Goal: Task Accomplishment & Management: Manage account settings

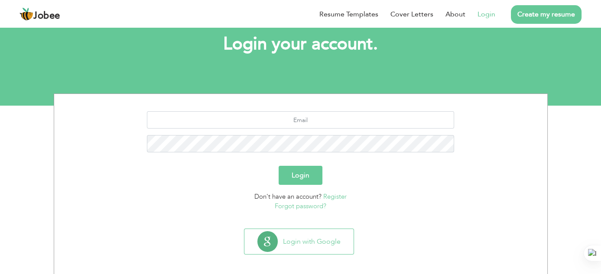
scroll to position [54, 0]
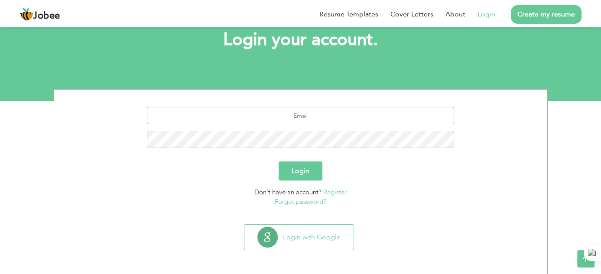
click at [318, 114] on input "text" at bounding box center [300, 115] width 307 height 17
type input "sap.umerzulfiqar@mail.com"
click at [279, 162] on button "Login" at bounding box center [301, 171] width 44 height 19
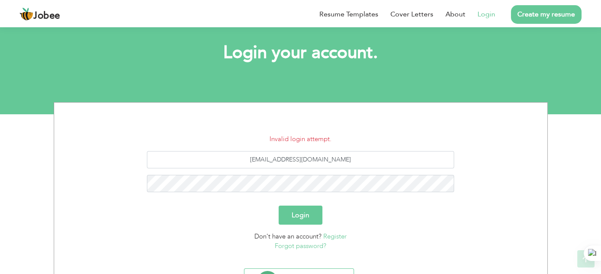
scroll to position [85, 0]
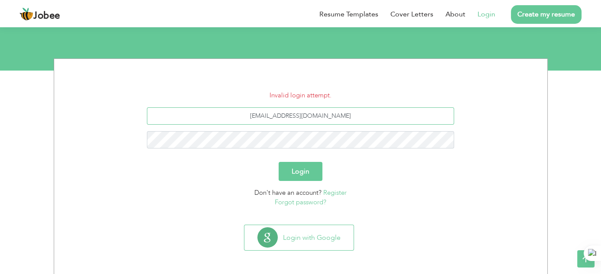
click at [312, 115] on input "[EMAIL_ADDRESS][DOMAIN_NAME]" at bounding box center [300, 115] width 307 height 17
type input "sap.umerzulfiqar@gmail.com"
click at [279, 162] on button "Login" at bounding box center [301, 171] width 44 height 19
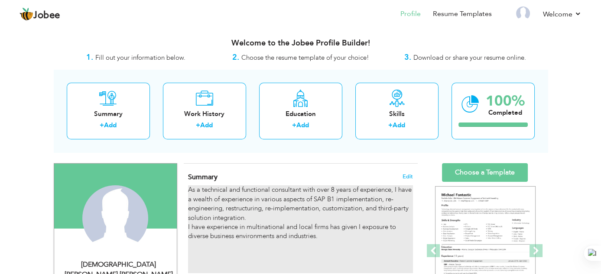
click at [347, 197] on p "As a technical and functional consultant with over 8 years of experience, I hav…" at bounding box center [300, 218] width 225 height 65
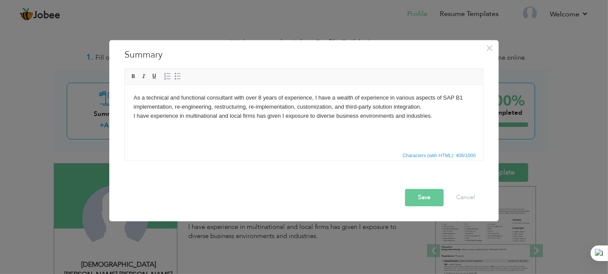
click at [258, 97] on p "As a technical and functional consultant with over 8 years of experience, I hav…" at bounding box center [303, 111] width 341 height 36
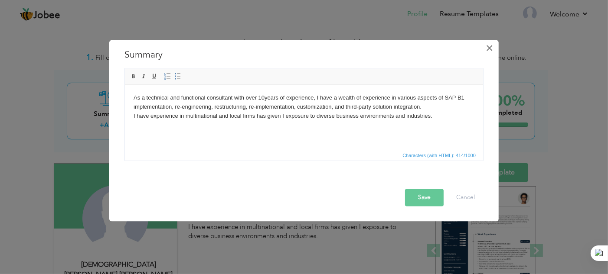
click at [489, 49] on span "×" at bounding box center [489, 48] width 7 height 16
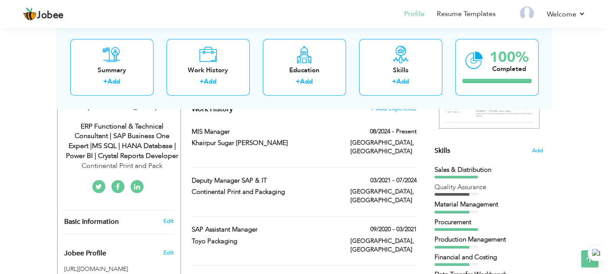
scroll to position [217, 0]
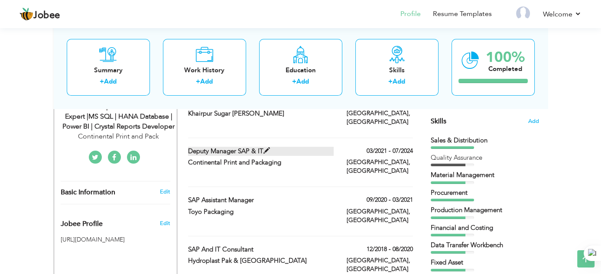
click at [266, 148] on span at bounding box center [267, 151] width 7 height 7
type input "Deputy Manager SAP & IT"
type input "Continental Print and Packaging"
type input "03/2021"
type input "07/2024"
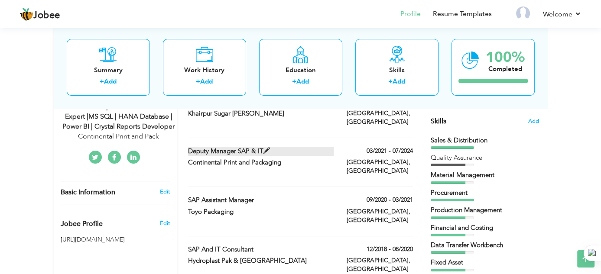
type input "[GEOGRAPHIC_DATA]"
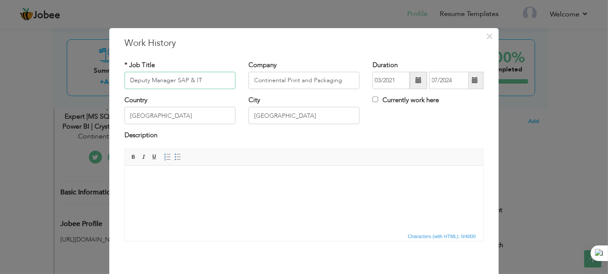
click at [182, 79] on input "Deputy Manager SAP & IT" at bounding box center [179, 80] width 111 height 17
click at [184, 81] on input "Deputy Manager SAP & IT" at bounding box center [179, 80] width 111 height 17
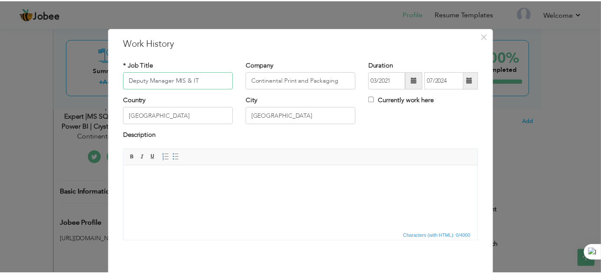
scroll to position [36, 0]
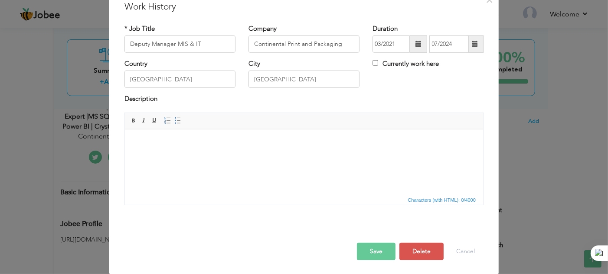
click at [366, 249] on button "Save" at bounding box center [376, 251] width 39 height 17
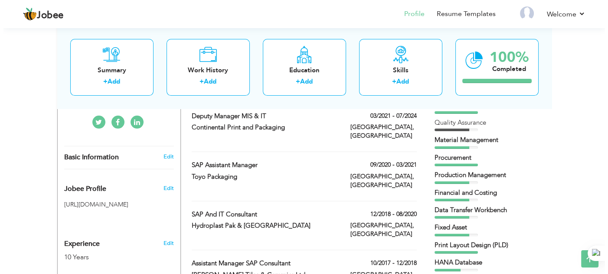
scroll to position [260, 0]
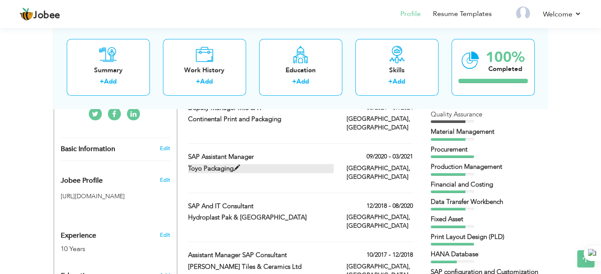
click at [236, 165] on span at bounding box center [237, 168] width 7 height 7
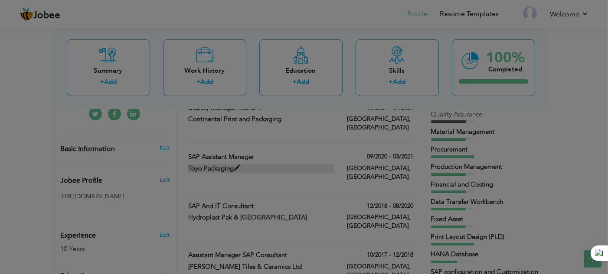
scroll to position [0, 0]
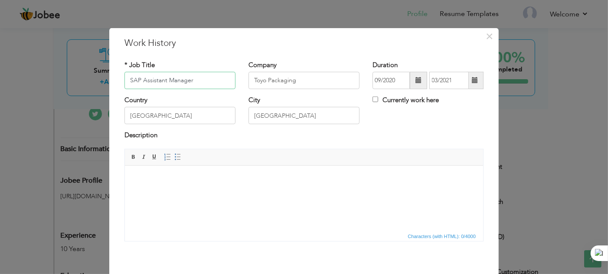
drag, startPoint x: 137, startPoint y: 79, endPoint x: 125, endPoint y: 79, distance: 11.7
click at [125, 79] on input "SAP Assistant Manager" at bounding box center [179, 80] width 111 height 17
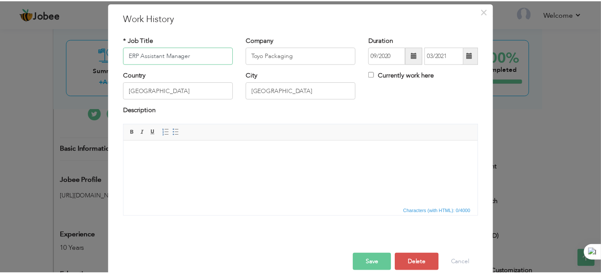
scroll to position [36, 0]
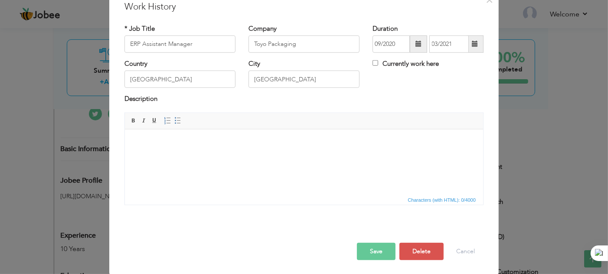
click at [359, 255] on button "Save" at bounding box center [376, 251] width 39 height 17
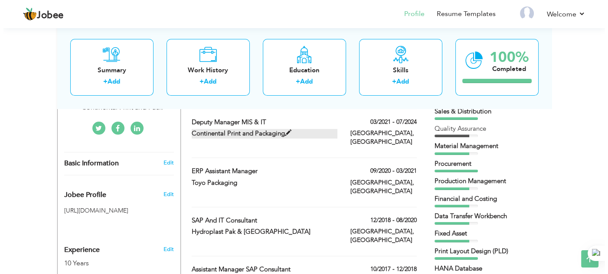
scroll to position [260, 0]
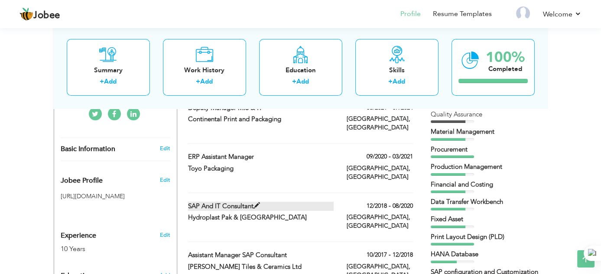
click at [256, 203] on span at bounding box center [257, 206] width 7 height 7
type input "SAP and IT Consultant"
type input "Hydroplast Pak & [GEOGRAPHIC_DATA]"
type input "12/2018"
type input "08/2020"
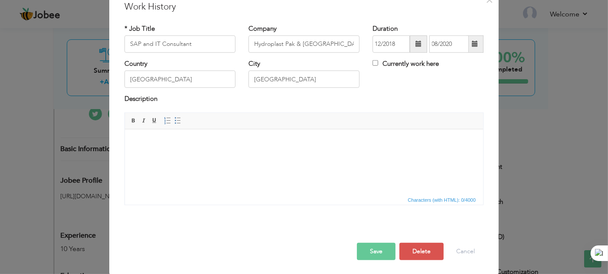
scroll to position [0, 0]
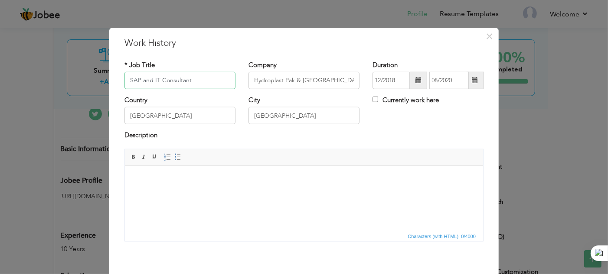
drag, startPoint x: 137, startPoint y: 78, endPoint x: 123, endPoint y: 75, distance: 14.4
click at [124, 75] on input "SAP and IT Consultant" at bounding box center [179, 80] width 111 height 17
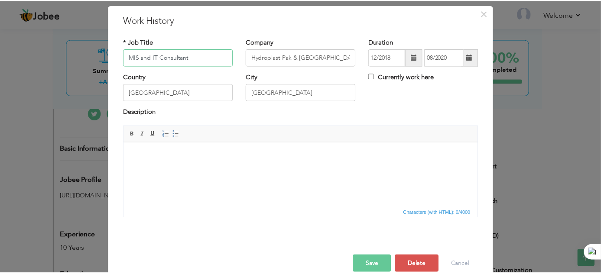
scroll to position [36, 0]
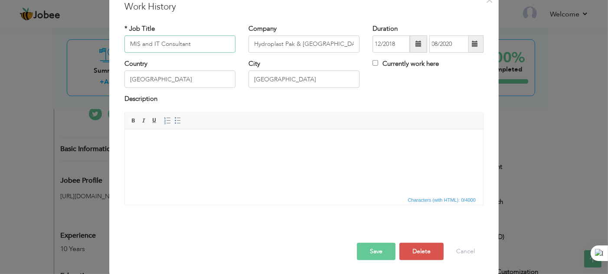
type input "MIS and IT Consultant"
click at [364, 256] on button "Save" at bounding box center [376, 251] width 39 height 17
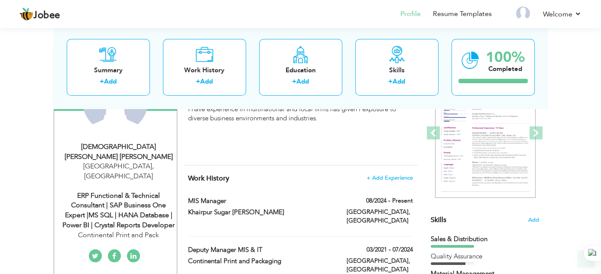
scroll to position [130, 0]
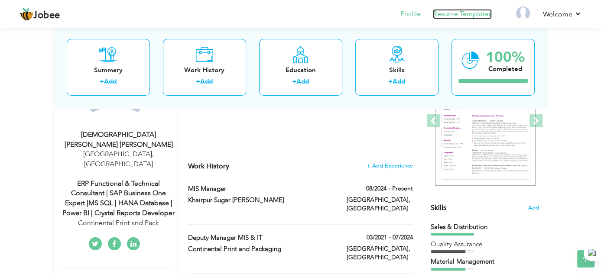
click at [459, 17] on link "Resume Templates" at bounding box center [462, 14] width 59 height 10
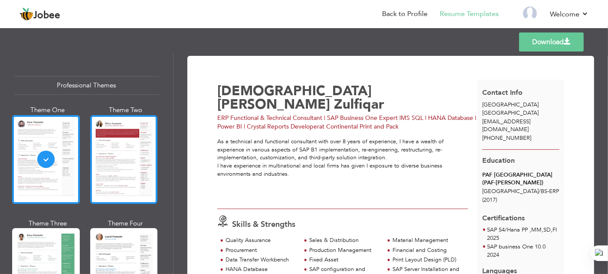
click at [104, 153] on div at bounding box center [124, 159] width 68 height 89
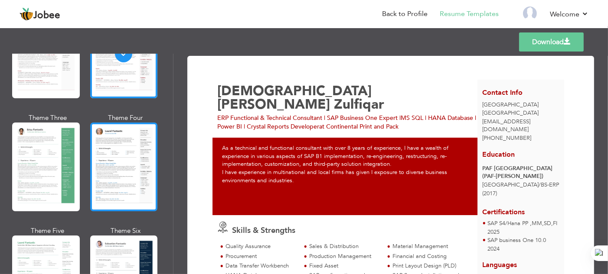
scroll to position [130, 0]
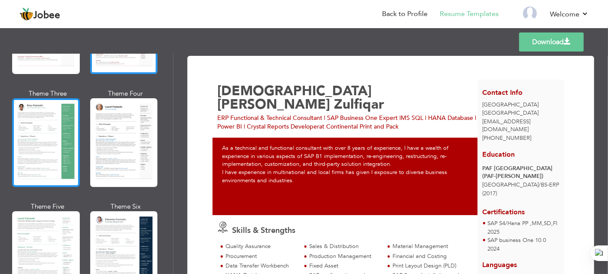
click at [64, 145] on div at bounding box center [46, 142] width 68 height 89
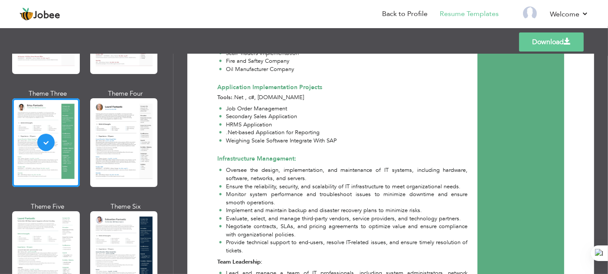
scroll to position [917, 0]
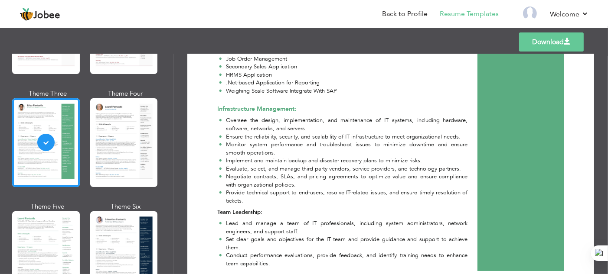
click at [544, 41] on link "Download" at bounding box center [551, 42] width 65 height 19
click at [405, 15] on link "Back to Profile" at bounding box center [405, 14] width 46 height 10
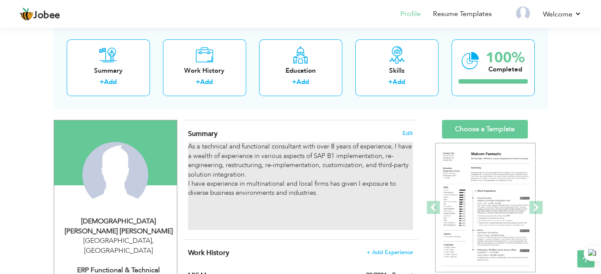
scroll to position [43, 0]
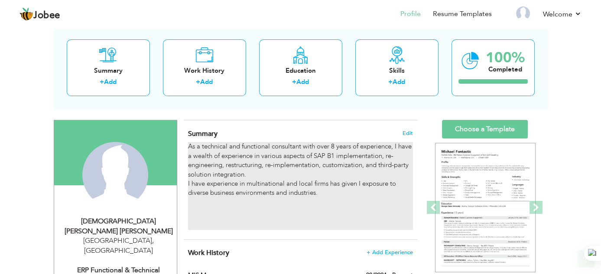
click at [386, 184] on p "As a technical and functional consultant with over 8 years of experience, I hav…" at bounding box center [300, 174] width 225 height 65
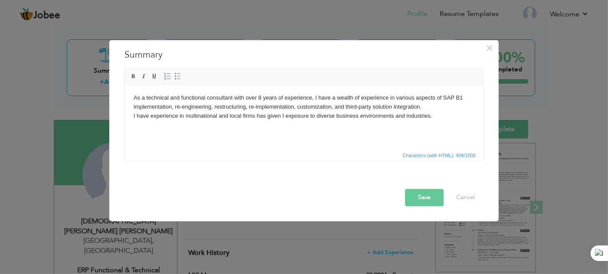
click at [303, 129] on p "As a technical and functional consultant with over 8 years of experience, I hav…" at bounding box center [303, 111] width 341 height 36
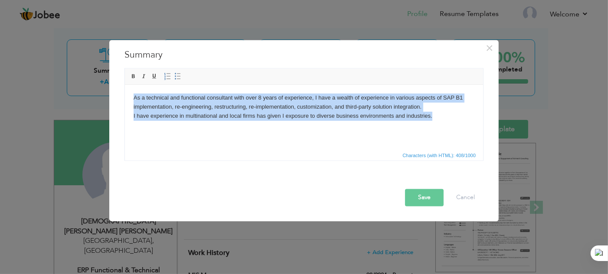
drag, startPoint x: 441, startPoint y: 117, endPoint x: 218, endPoint y: 177, distance: 231.6
click at [124, 92] on html "As a technical and functional consultant with over 8 years of experience, I hav…" at bounding box center [303, 123] width 358 height 77
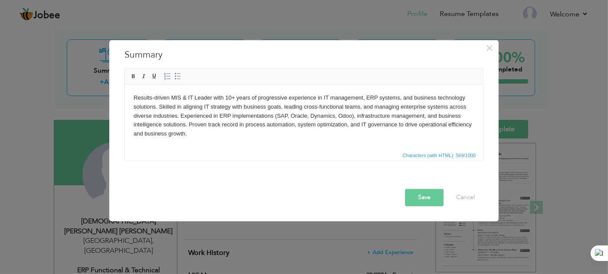
click at [423, 197] on button "Save" at bounding box center [424, 197] width 39 height 17
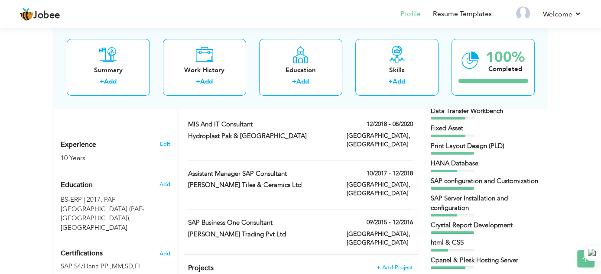
scroll to position [350, 0]
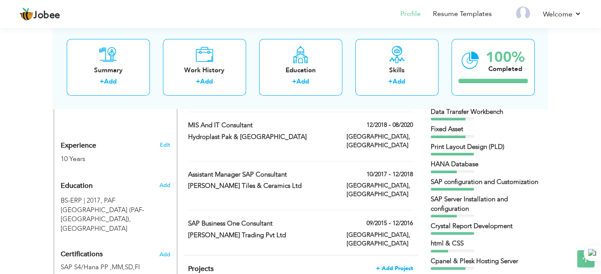
click at [397, 266] on span "+ Add Project" at bounding box center [394, 269] width 37 height 6
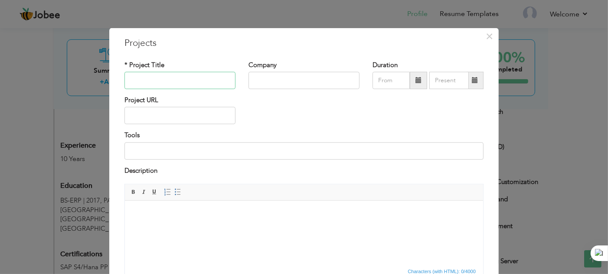
click at [195, 79] on input "text" at bounding box center [179, 80] width 111 height 17
paste input "Core Competencies"
type input "Core Competencies"
click at [486, 35] on span "×" at bounding box center [489, 36] width 7 height 16
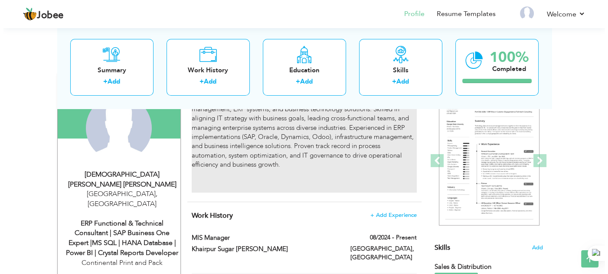
scroll to position [0, 0]
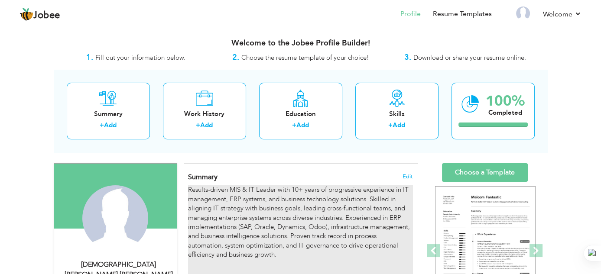
click at [355, 209] on p "Results-driven MIS & IT Leader with 10+ years of progressive experience in IT m…" at bounding box center [300, 223] width 225 height 74
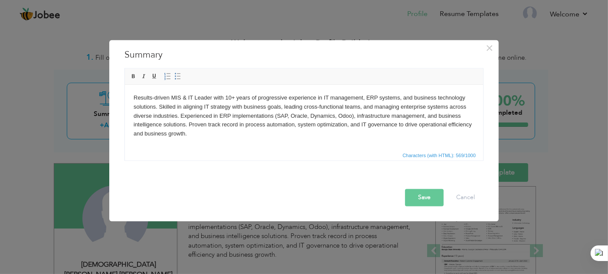
click at [226, 135] on p "Results-driven MIS & IT Leader with 10+ years of progressive experience in IT m…" at bounding box center [303, 115] width 341 height 45
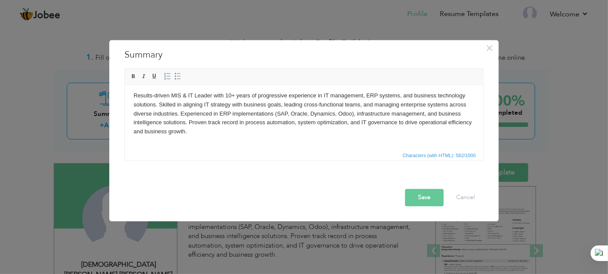
scroll to position [16, 0]
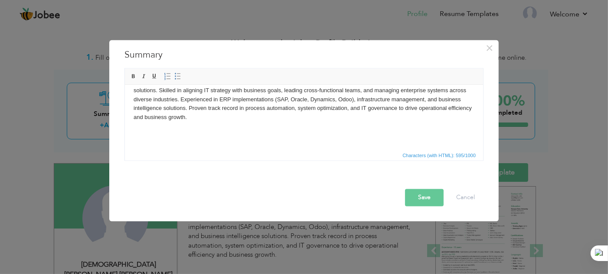
click at [209, 124] on body "Results-driven MIS & IT Leader with 10+ years of progressive experience in IT m…" at bounding box center [303, 126] width 341 height 98
click at [201, 141] on body "Results-driven MIS & IT Leader with 10+ years of progressive experience in IT m…" at bounding box center [303, 126] width 341 height 98
click at [283, 143] on p at bounding box center [303, 146] width 341 height 9
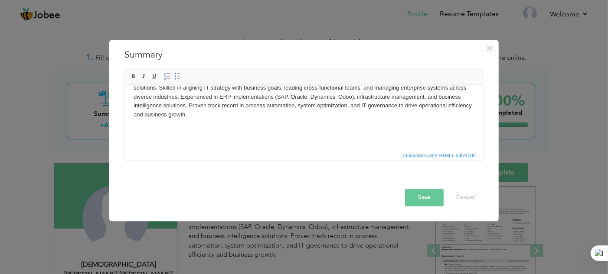
scroll to position [7, 0]
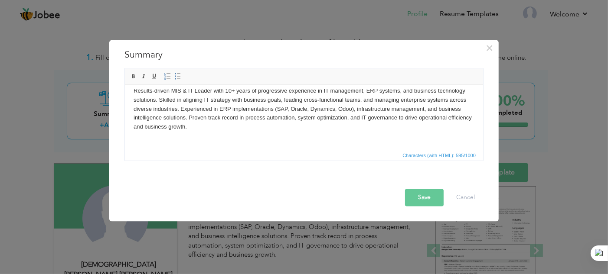
click at [421, 146] on body "Results-driven MIS & IT Leader with 10+ years of progressive experience in IT m…" at bounding box center [303, 135] width 341 height 98
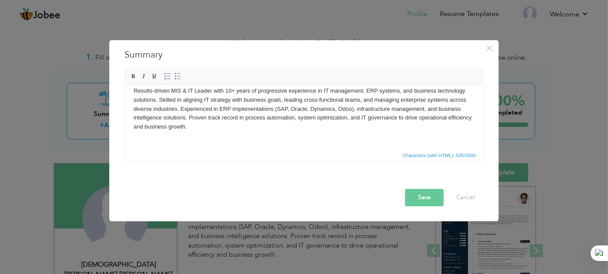
click at [168, 140] on p at bounding box center [303, 141] width 341 height 9
click at [181, 144] on span "Paste" at bounding box center [201, 145] width 45 height 10
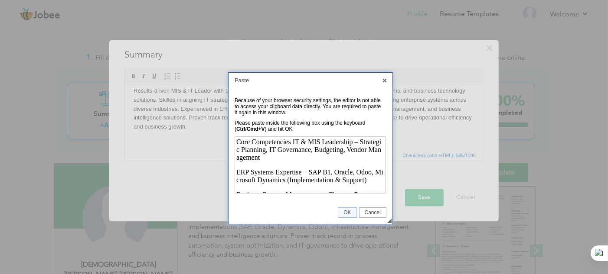
scroll to position [86, 0]
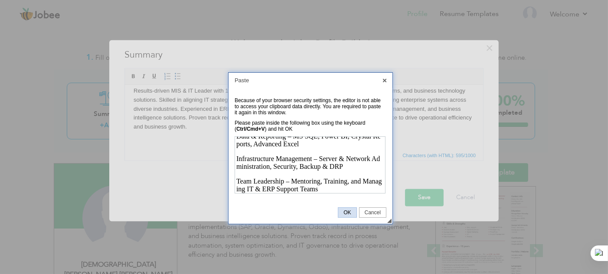
click at [348, 215] on span "OK" at bounding box center [347, 213] width 18 height 6
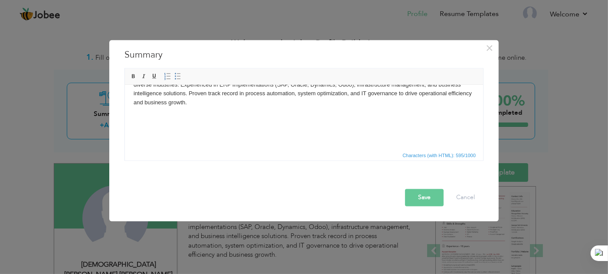
scroll to position [50, 0]
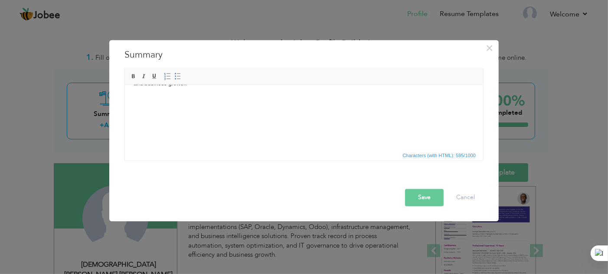
click at [429, 208] on div "Save Cancel" at bounding box center [304, 190] width 372 height 46
click at [423, 202] on button "Save" at bounding box center [424, 197] width 39 height 17
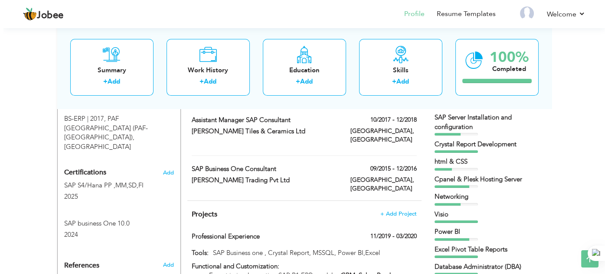
scroll to position [433, 0]
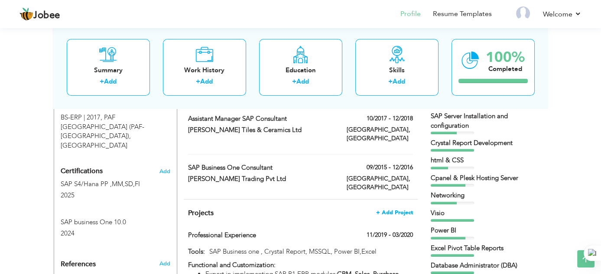
click at [388, 210] on span "+ Add Project" at bounding box center [394, 213] width 37 height 6
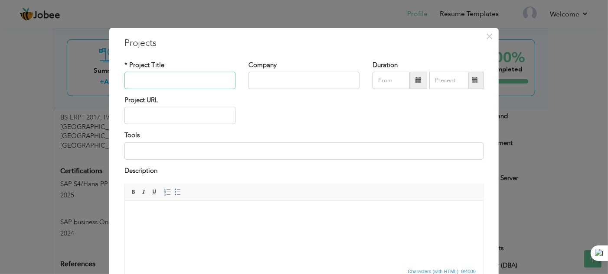
scroll to position [72, 0]
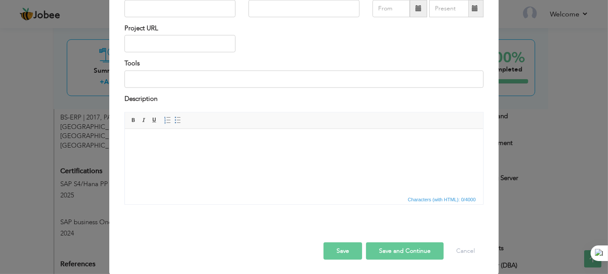
click at [180, 155] on html at bounding box center [303, 142] width 358 height 26
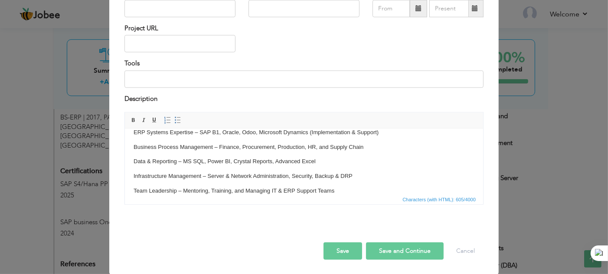
scroll to position [0, 0]
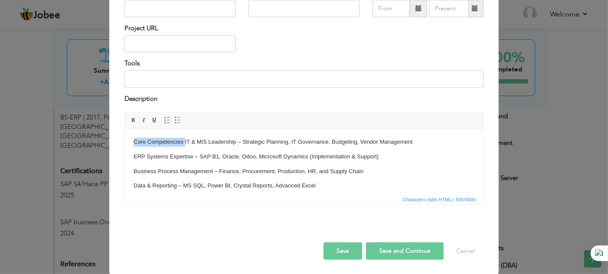
drag, startPoint x: 184, startPoint y: 143, endPoint x: 104, endPoint y: 143, distance: 80.6
click at [124, 143] on html "Core Competencies IT & MIS Leadership – Strategic Planning, IT Governance, Budg…" at bounding box center [303, 179] width 358 height 100
click at [137, 149] on body "IT & MIS Leadership – Strategic Planning, IT Governance, Budgeting, Vendor Mana…" at bounding box center [303, 178] width 341 height 82
click at [132, 154] on html "IT & MIS Leadership – Strategic Planning, IT Governance, Budgeting, Vendor Mana…" at bounding box center [303, 179] width 358 height 100
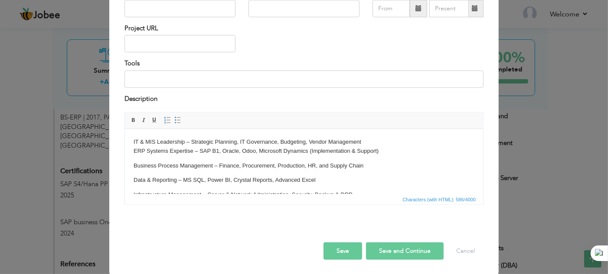
click at [133, 164] on p "Business Process Management – Finance, Procurement, Production, HR, and Supply …" at bounding box center [303, 165] width 341 height 9
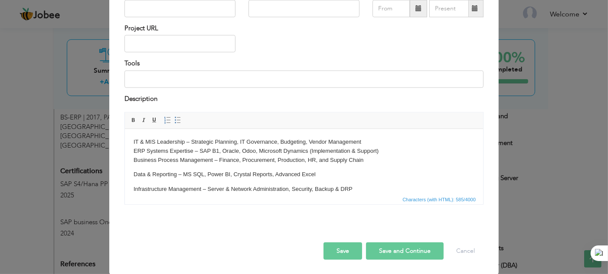
click at [133, 177] on p "Data & Reporting – MS SQL, Power BI, Crystal Reports, Advanced Excel" at bounding box center [303, 174] width 341 height 9
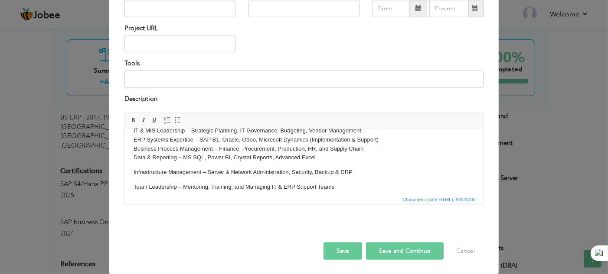
scroll to position [17, 0]
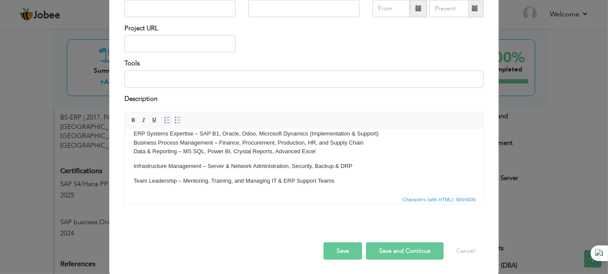
click at [132, 166] on html "IT & MIS Leadership – Strategic Planning, IT Governance, Budgeting, Vendor Mana…" at bounding box center [303, 152] width 358 height 83
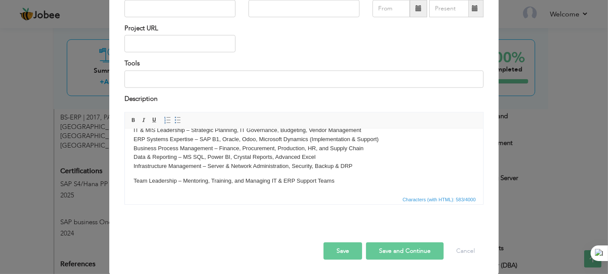
click at [132, 179] on html "IT & MIS Leadership – Strategic Planning, IT Governance, Budgeting, Vendor Mana…" at bounding box center [303, 155] width 358 height 77
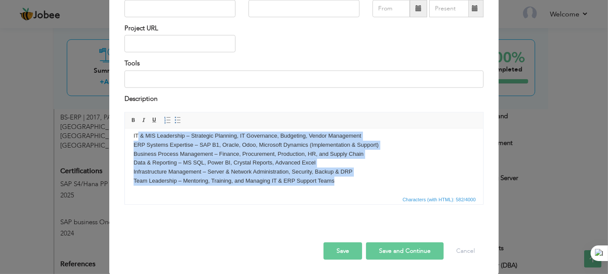
scroll to position [0, 0]
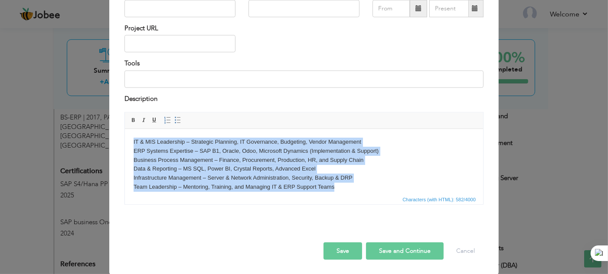
drag, startPoint x: 338, startPoint y: 180, endPoint x: 239, endPoint y: 261, distance: 127.8
click at [124, 130] on html "IT & MIS Leadership – Strategic Planning, IT Governance, Budgeting, Vendor Mana…" at bounding box center [303, 165] width 358 height 72
click at [174, 123] on span at bounding box center [177, 120] width 7 height 7
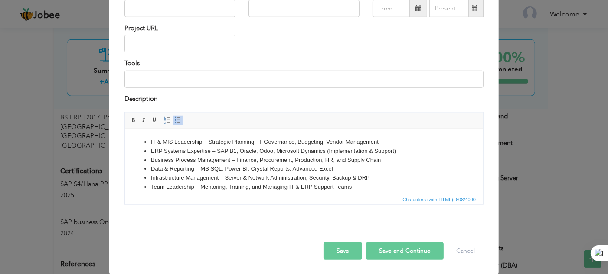
click at [139, 138] on ul "IT & MIS Leadership – Strategic Planning, IT Governance, Budgeting, Vendor Mana…" at bounding box center [303, 164] width 341 height 54
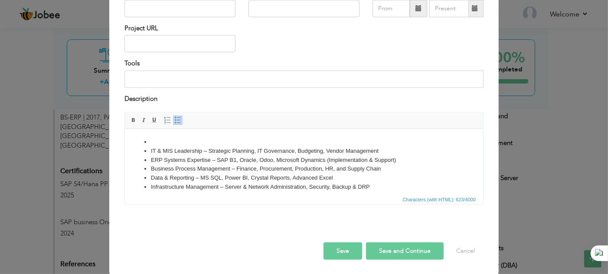
click at [152, 141] on li at bounding box center [303, 141] width 306 height 9
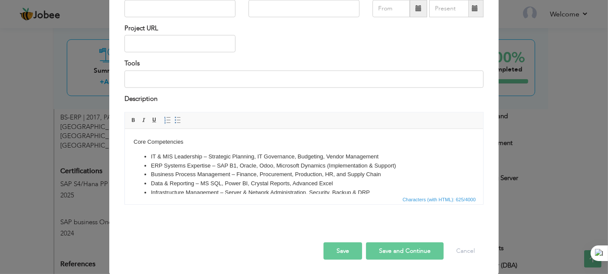
drag, startPoint x: 184, startPoint y: 142, endPoint x: 133, endPoint y: 140, distance: 50.8
click at [133, 140] on body "Core Competencies ​​​​​​​ IT & MIS Leadership – Strategic Planning, IT Governan…" at bounding box center [303, 171] width 341 height 69
click at [130, 122] on span at bounding box center [133, 120] width 7 height 7
drag, startPoint x: 150, startPoint y: 123, endPoint x: 41, endPoint y: 6, distance: 159.5
click at [150, 123] on link "Underline" at bounding box center [155, 121] width 10 height 10
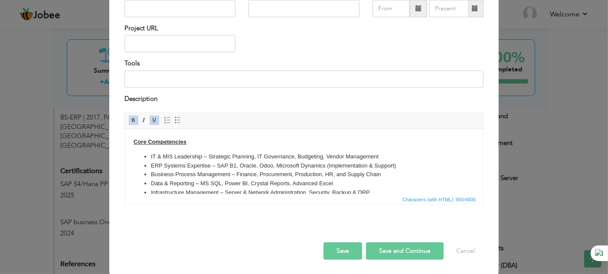
click at [234, 149] on body "Core Competencies IT & MIS Leadership – Strategic Planning, IT Governance, Budg…" at bounding box center [303, 171] width 341 height 69
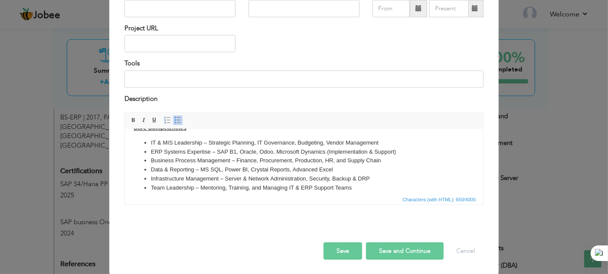
scroll to position [21, 0]
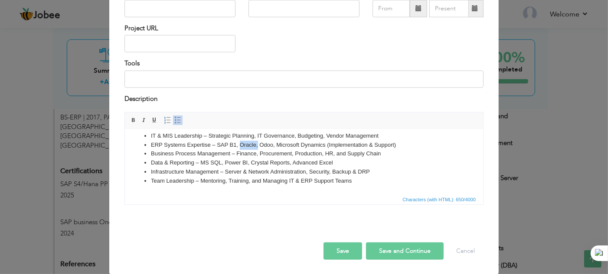
drag, startPoint x: 238, startPoint y: 143, endPoint x: 257, endPoint y: 146, distance: 18.9
click at [257, 146] on li "ERP Systems Expertise – SAP B1, Oracle, Odoo, Microsoft Dynamics (Implementatio…" at bounding box center [303, 144] width 306 height 9
drag, startPoint x: 257, startPoint y: 143, endPoint x: 308, endPoint y: 146, distance: 51.3
click at [308, 146] on li "ERP Systems Expertise – SAP B1, Odoo, Microsoft Dynamics (Implementation & Supp…" at bounding box center [303, 144] width 306 height 9
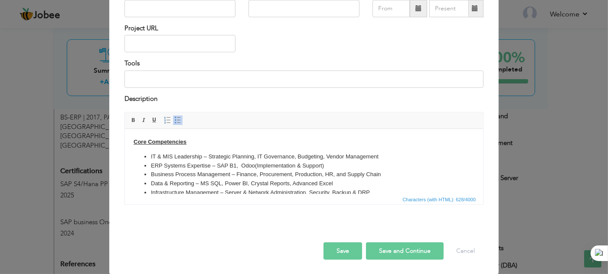
scroll to position [0, 0]
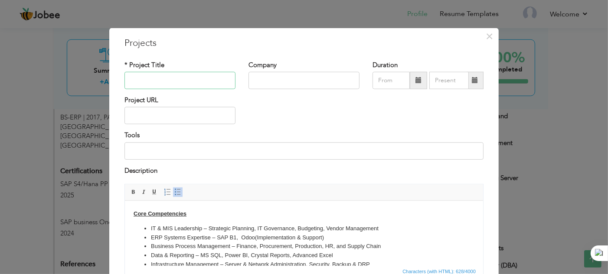
click at [198, 82] on input "text" at bounding box center [179, 80] width 111 height 17
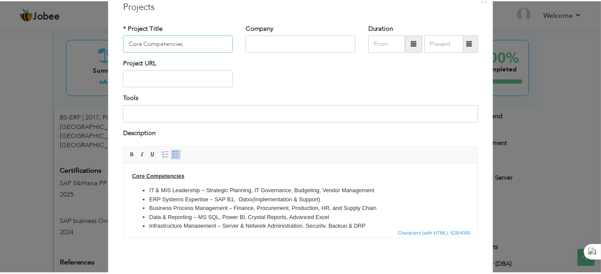
scroll to position [72, 0]
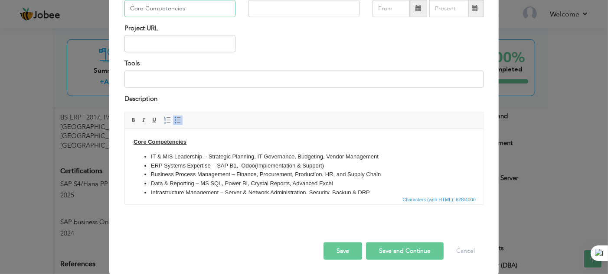
type input "Core Competencies"
click at [339, 251] on button "Save" at bounding box center [342, 251] width 39 height 17
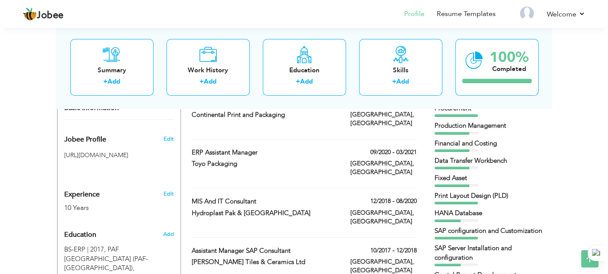
scroll to position [215, 0]
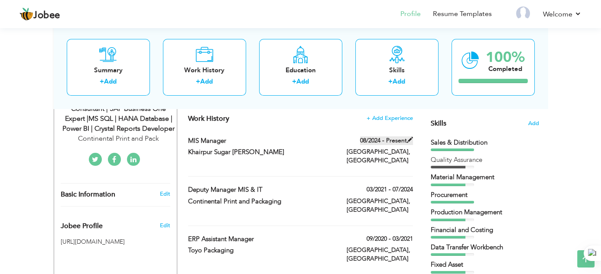
click at [410, 138] on span at bounding box center [410, 140] width 6 height 6
type input "MIS Manager"
type input "Khairpur Sugar [PERSON_NAME]"
type input "08/2024"
type input "[GEOGRAPHIC_DATA]"
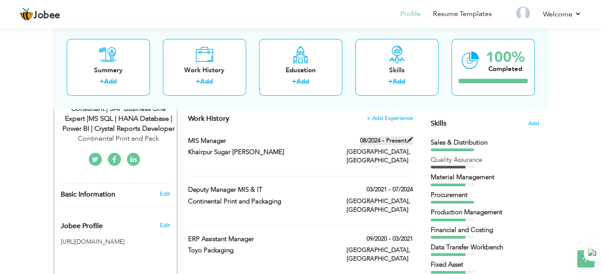
type input "[GEOGRAPHIC_DATA]"
checkbox input "true"
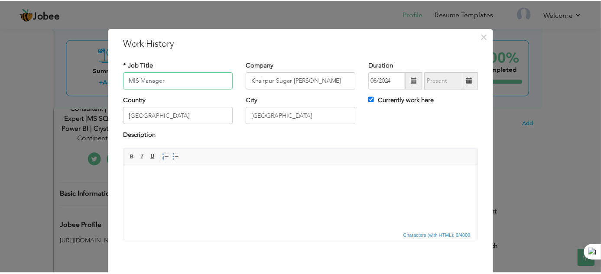
scroll to position [36, 0]
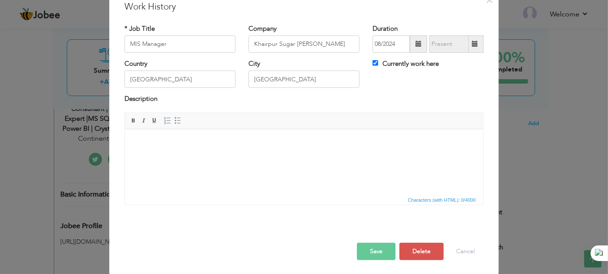
click at [170, 156] on html at bounding box center [303, 142] width 358 height 26
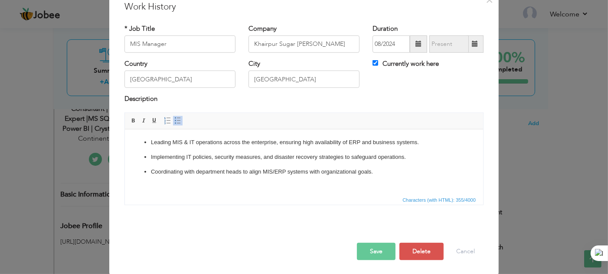
click at [176, 147] on ul "Leading MIS & IT operations across the enterprise, ensuring high availability o…" at bounding box center [303, 157] width 341 height 38
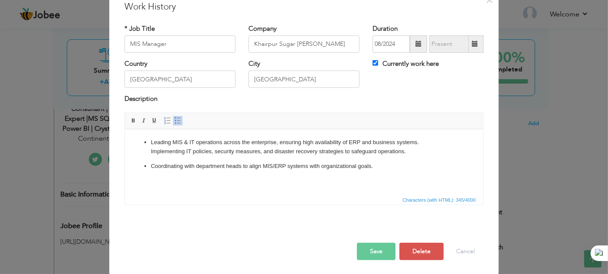
click at [174, 117] on span at bounding box center [177, 120] width 7 height 7
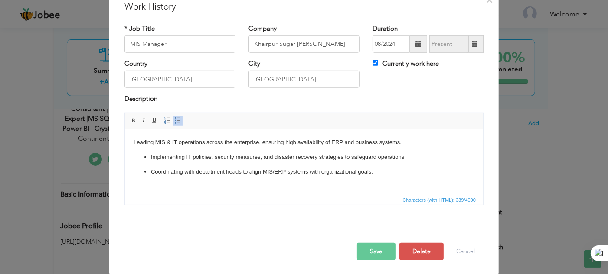
click at [142, 145] on p "Leading MIS & IT operations across the enterprise, ensuring high availability o…" at bounding box center [303, 142] width 341 height 9
click at [140, 154] on body "Leading MIS & IT operations across the enterprise, ensuring high availability o…" at bounding box center [303, 157] width 341 height 38
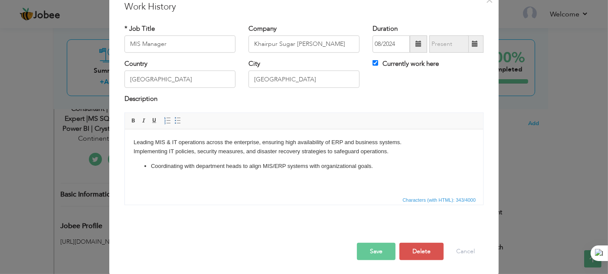
click at [150, 165] on ul "Coordinating with department heads to align MIS/ERP systems with organizational…" at bounding box center [303, 166] width 341 height 9
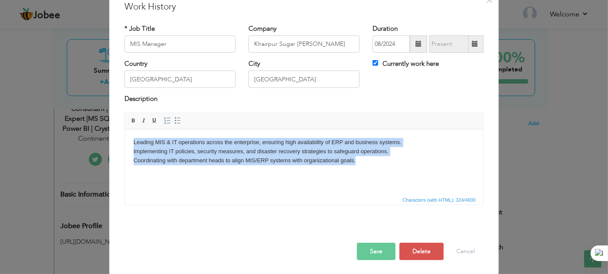
drag, startPoint x: 354, startPoint y: 161, endPoint x: 127, endPoint y: 142, distance: 227.9
click at [127, 142] on html "Leading MIS & IT operations across the enterprise, ensuring high availability o…" at bounding box center [303, 151] width 358 height 44
click at [173, 120] on link "Insert/Remove Bulleted List" at bounding box center [178, 121] width 10 height 10
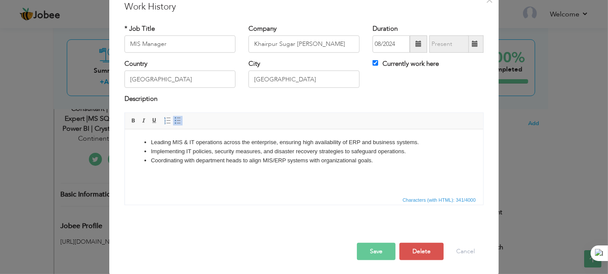
click at [193, 165] on html "Leading MIS & IT operations across the enterprise, ensuring high availability o…" at bounding box center [303, 151] width 358 height 44
click at [373, 251] on button "Save" at bounding box center [376, 251] width 39 height 17
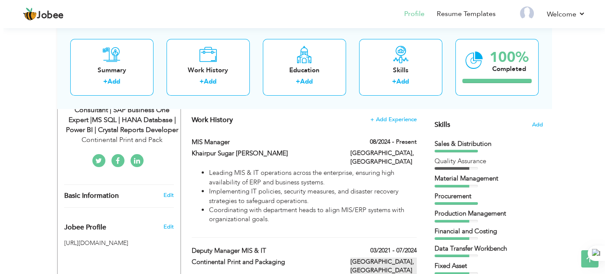
scroll to position [258, 0]
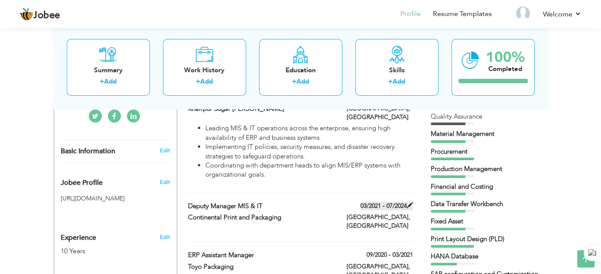
click at [407, 202] on span at bounding box center [410, 205] width 6 height 6
type input "Deputy Manager MIS & IT"
type input "Continental Print and Packaging"
type input "03/2021"
type input "07/2024"
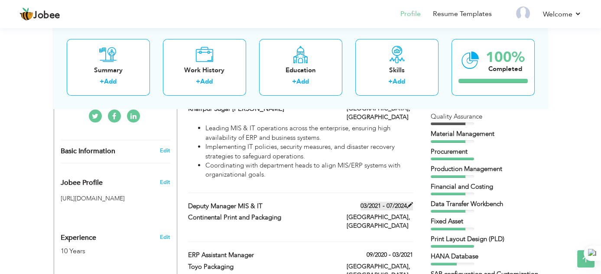
checkbox input "false"
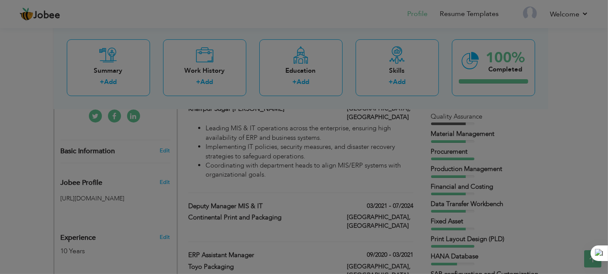
scroll to position [0, 0]
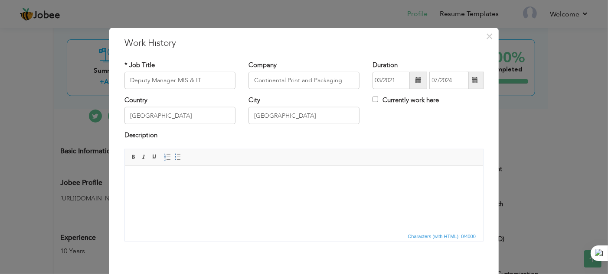
click at [179, 189] on html at bounding box center [303, 179] width 358 height 26
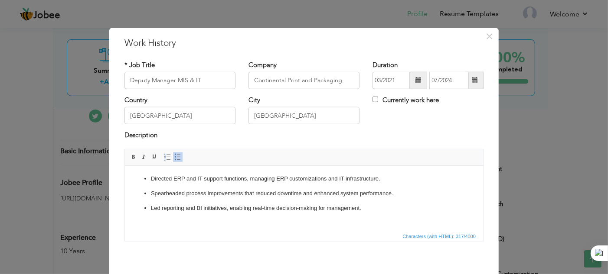
click at [150, 211] on p "Led reporting and BI initiatives, enabling real-time decision-making for manage…" at bounding box center [303, 208] width 306 height 9
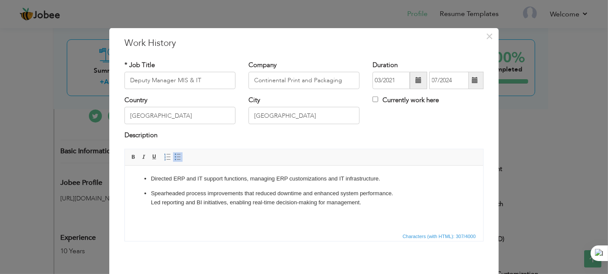
click at [148, 190] on ul "Directed ERP and IT support functions, managing ERP customizations and IT infra…" at bounding box center [303, 190] width 341 height 33
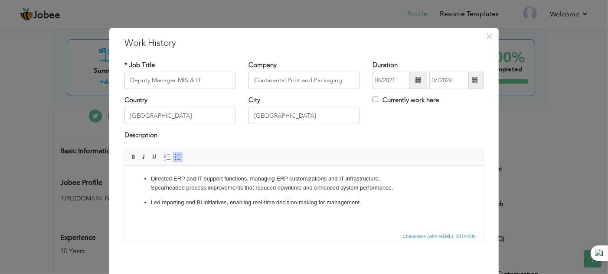
click at [149, 202] on ul "Directed ERP and IT support functions, managing ERP customizations and IT infra…" at bounding box center [303, 190] width 341 height 33
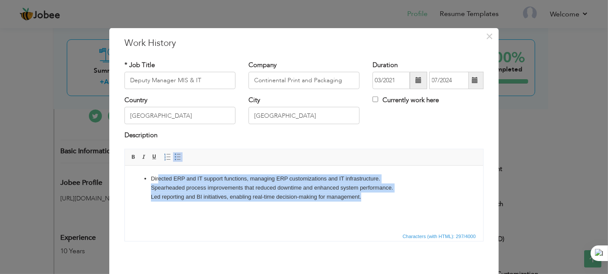
drag, startPoint x: 365, startPoint y: 199, endPoint x: 155, endPoint y: 179, distance: 210.4
click at [155, 179] on p "Directed ERP and IT support functions, managing ERP customizations and IT infra…" at bounding box center [303, 187] width 306 height 27
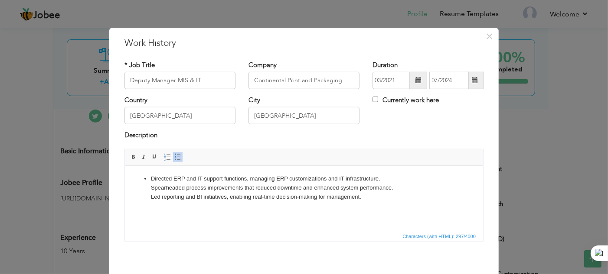
click at [151, 180] on p "Directed ERP and IT support functions, managing ERP customizations and IT infra…" at bounding box center [303, 187] width 306 height 27
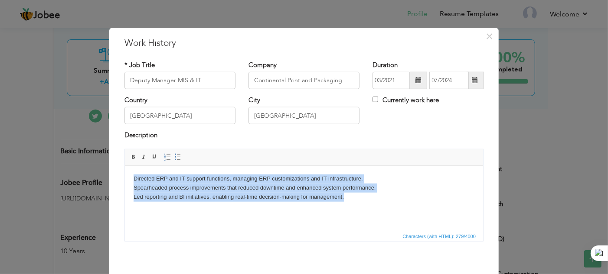
drag, startPoint x: 348, startPoint y: 196, endPoint x: 127, endPoint y: 175, distance: 223.0
click at [127, 175] on html "Directed ERP and IT support functions, managing ERP customizations and IT infra…" at bounding box center [303, 188] width 358 height 44
drag, startPoint x: 173, startPoint y: 158, endPoint x: 59, endPoint y: 7, distance: 189.3
click at [174, 158] on span at bounding box center [177, 157] width 7 height 7
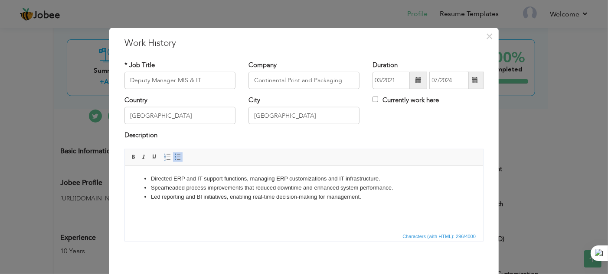
click at [212, 210] on html "Directed ERP and IT support functions, managing ERP customizations and IT infra…" at bounding box center [303, 188] width 358 height 44
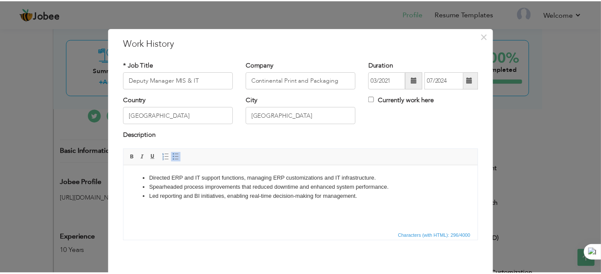
scroll to position [36, 0]
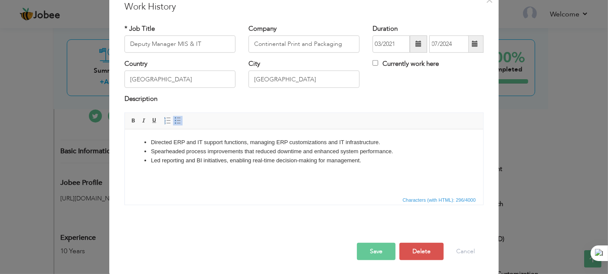
click at [375, 252] on button "Save" at bounding box center [376, 251] width 39 height 17
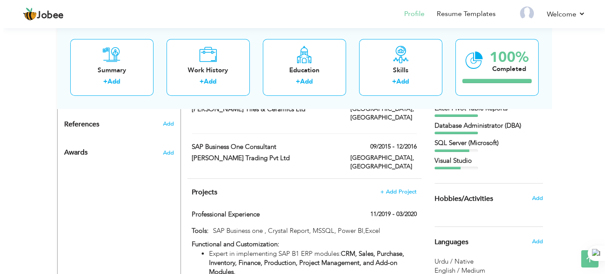
scroll to position [561, 0]
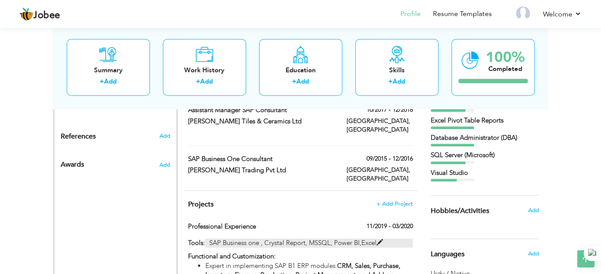
click at [379, 240] on span at bounding box center [380, 243] width 7 height 7
type input "Professional Experience"
type input "11/2019"
type input "03/2020"
type input "SAP Business one , Crystal Report, MSSQL, Power BI,Excel"
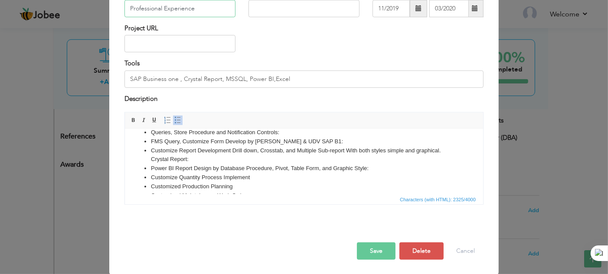
scroll to position [272, 0]
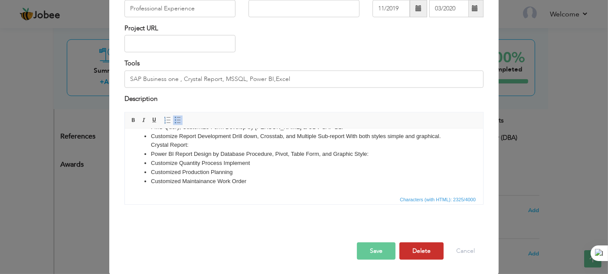
click at [419, 254] on button "Delete" at bounding box center [421, 251] width 44 height 17
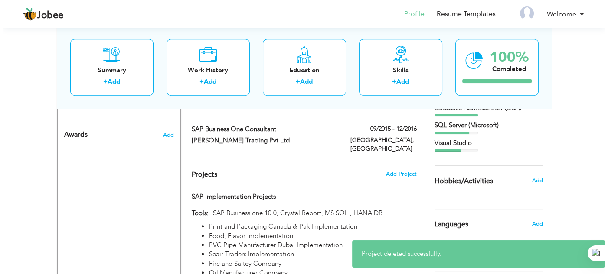
scroll to position [605, 0]
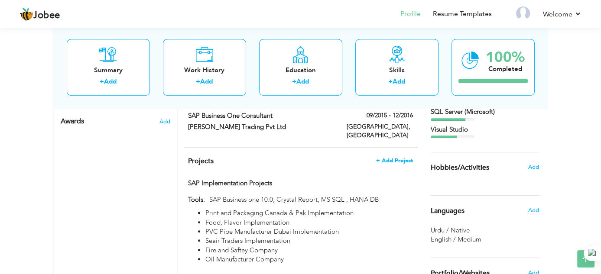
click at [396, 158] on span "+ Add Project" at bounding box center [394, 161] width 37 height 6
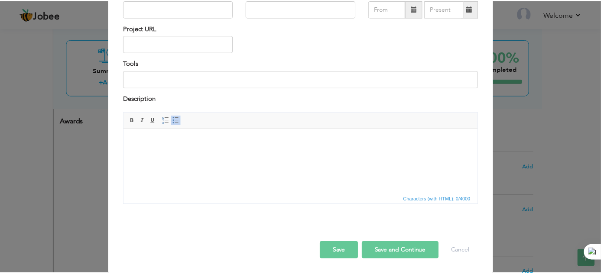
scroll to position [0, 0]
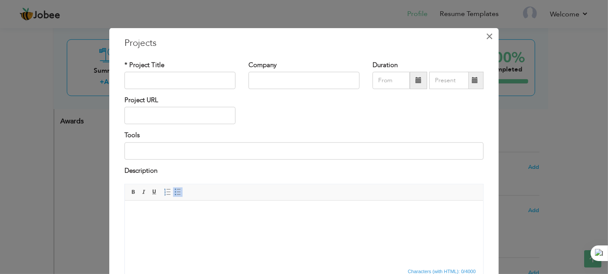
click at [486, 35] on span "×" at bounding box center [489, 36] width 7 height 16
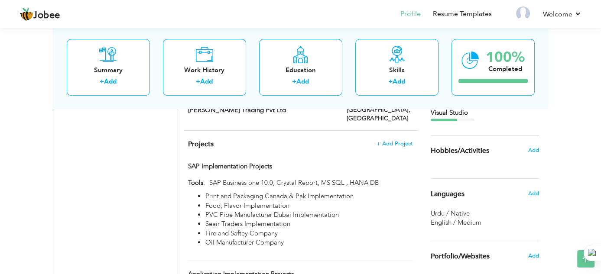
scroll to position [605, 0]
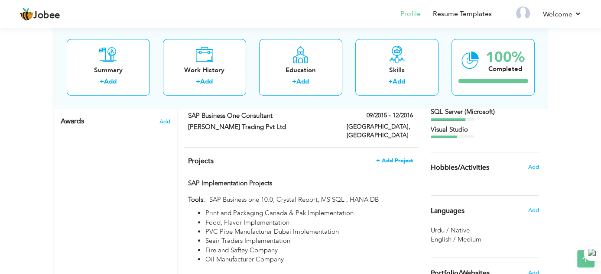
click at [395, 158] on span "+ Add Project" at bounding box center [394, 161] width 37 height 6
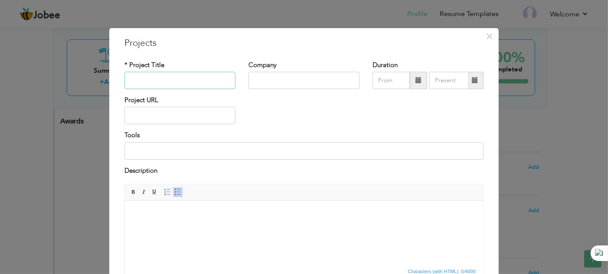
click at [220, 80] on input "text" at bounding box center [179, 80] width 111 height 17
click at [486, 38] on span "×" at bounding box center [489, 36] width 7 height 16
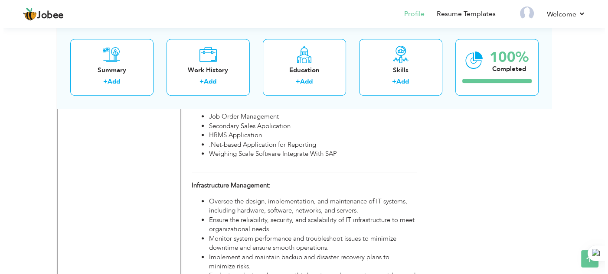
scroll to position [821, 0]
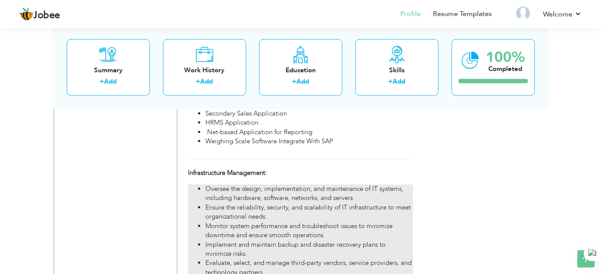
click at [371, 203] on li "Ensure the reliability, security, and scalability of IT infrastructure to meet …" at bounding box center [308, 212] width 207 height 19
type input "Infrastructure Management:"
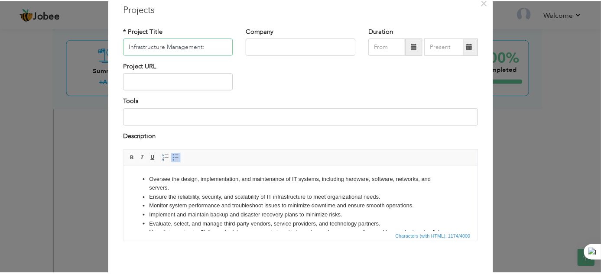
scroll to position [72, 0]
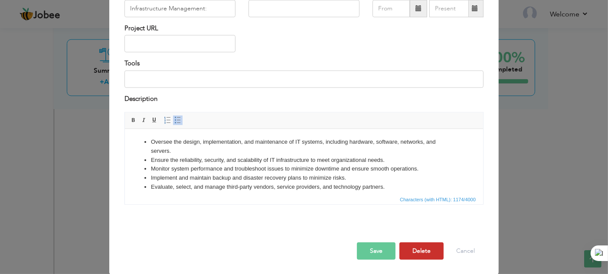
click at [419, 253] on button "Delete" at bounding box center [421, 251] width 44 height 17
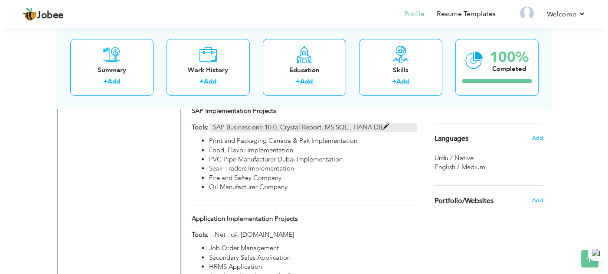
scroll to position [691, 0]
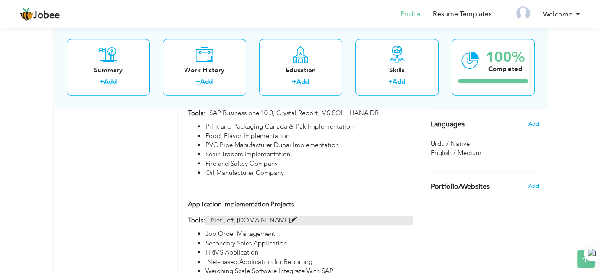
click at [290, 217] on span at bounding box center [293, 220] width 7 height 7
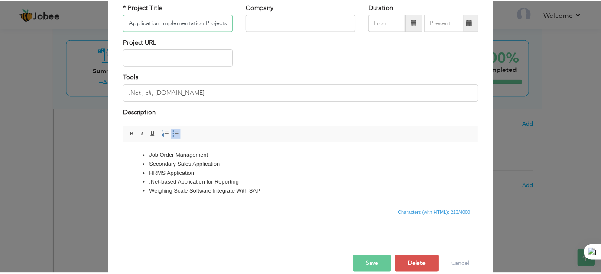
scroll to position [72, 0]
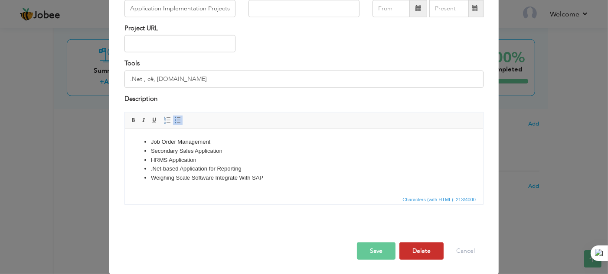
click at [410, 252] on button "Delete" at bounding box center [421, 251] width 44 height 17
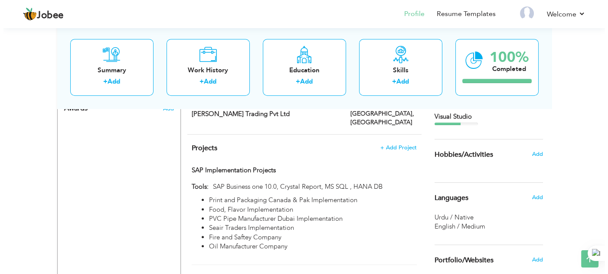
scroll to position [605, 0]
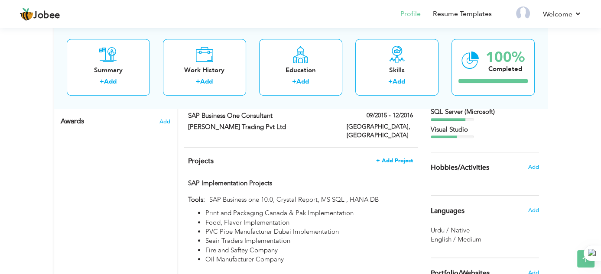
click at [395, 158] on span "+ Add Project" at bounding box center [394, 161] width 37 height 6
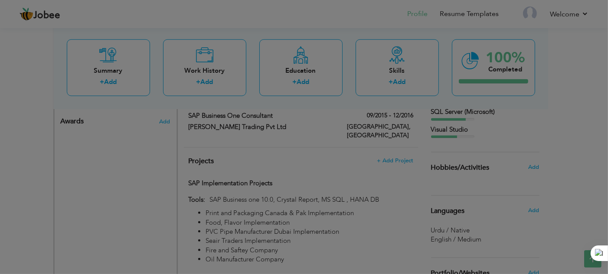
scroll to position [0, 0]
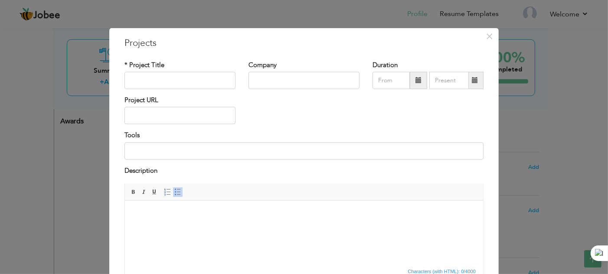
click at [225, 218] on html at bounding box center [303, 214] width 358 height 26
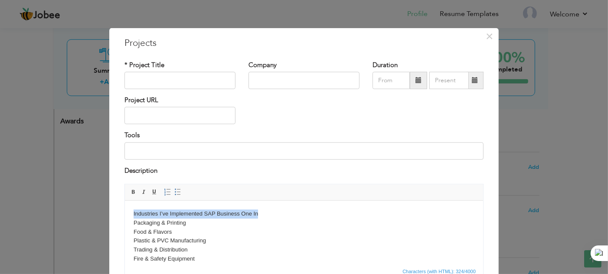
drag, startPoint x: 224, startPoint y: 217, endPoint x: 226, endPoint y: 413, distance: 196.4
click at [124, 213] on html "Industries I’ve Implemented SAP Business One In Packaging & Printing Food & Fla…" at bounding box center [303, 250] width 358 height 98
click at [166, 80] on input "text" at bounding box center [179, 80] width 111 height 17
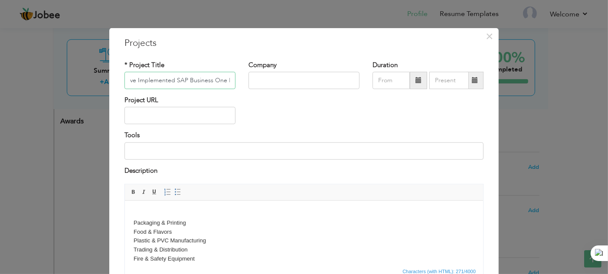
scroll to position [72, 0]
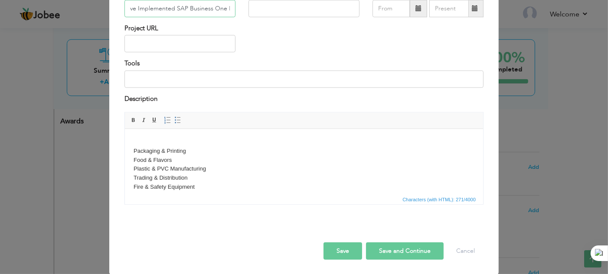
type input "Industries I’ve Implemented SAP Business One In"
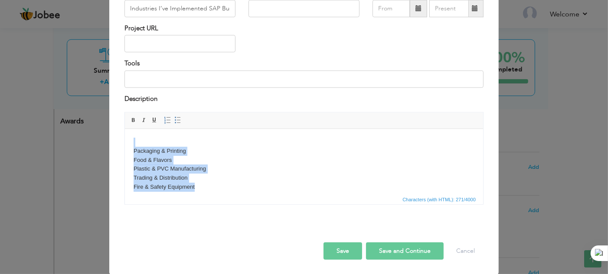
drag, startPoint x: 204, startPoint y: 189, endPoint x: 123, endPoint y: 140, distance: 94.5
click at [124, 140] on html "Packaging & Printing Food & Flavors Plastic & PVC Manufacturing Trading & Distr…" at bounding box center [303, 178] width 358 height 98
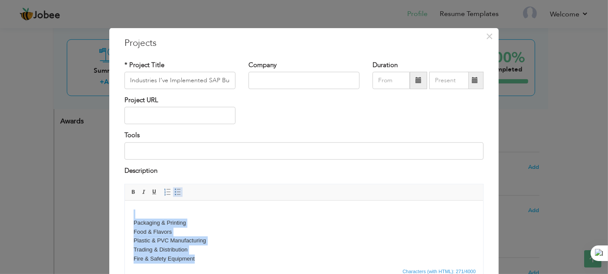
click at [174, 195] on span at bounding box center [177, 192] width 7 height 7
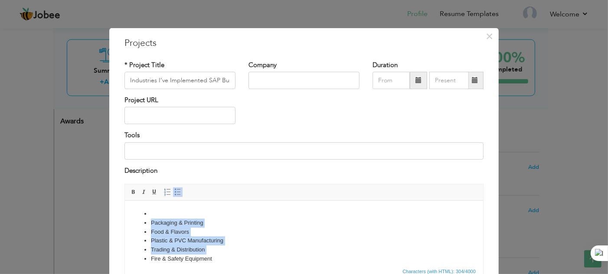
click at [244, 222] on li "Packaging & Printing" at bounding box center [303, 222] width 306 height 9
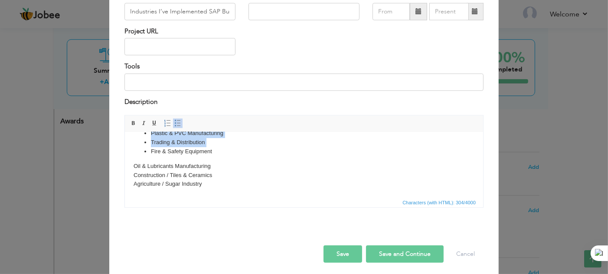
scroll to position [72, 0]
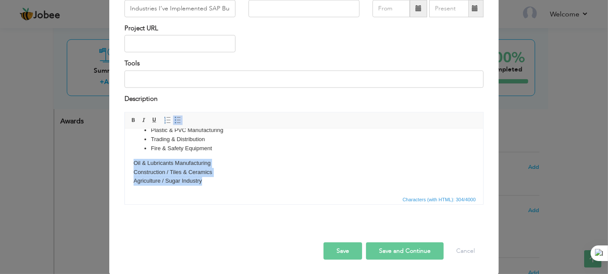
drag, startPoint x: 209, startPoint y: 182, endPoint x: 130, endPoint y: 156, distance: 83.2
click at [130, 156] on html "Packaging & Printing Food & Flavors Plastic & PVC Manufacturing Trading & Distr…" at bounding box center [303, 142] width 358 height 104
click at [174, 123] on span at bounding box center [177, 120] width 7 height 7
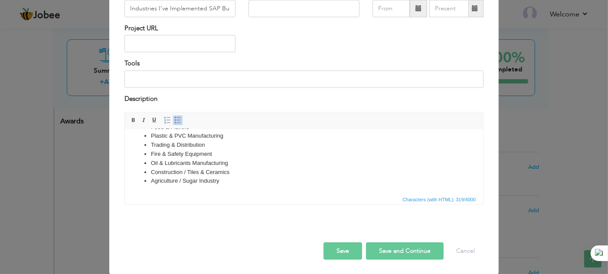
click at [227, 156] on li "Fire & Safety Equipment" at bounding box center [303, 154] width 306 height 9
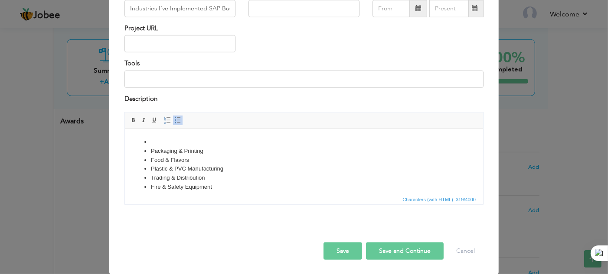
scroll to position [0, 0]
click at [175, 143] on li at bounding box center [303, 141] width 306 height 9
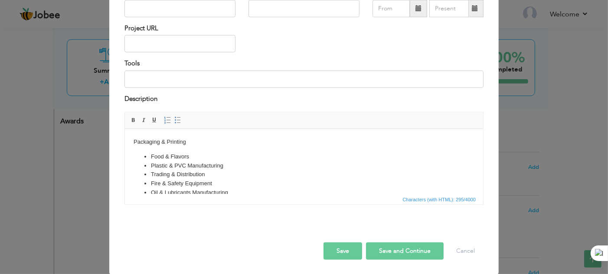
click at [179, 146] on body "Packaging & Printing Food & Flavors Plastic & PVC Manufacturing Trading & Distr…" at bounding box center [303, 176] width 341 height 78
click at [131, 139] on html "Packaging & Printing Food & Flavors Plastic & PVC Manufacturing Trading & Distr…" at bounding box center [303, 176] width 358 height 95
click at [174, 121] on span at bounding box center [177, 120] width 7 height 7
click at [257, 177] on li "Fire & Safety Equipment" at bounding box center [303, 177] width 306 height 9
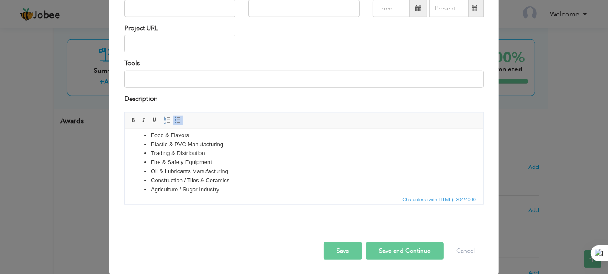
scroll to position [24, 0]
click at [346, 251] on button "Save" at bounding box center [342, 251] width 39 height 17
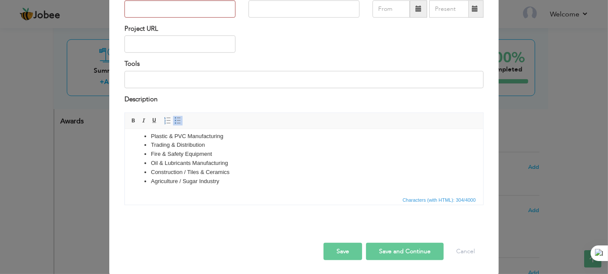
click at [339, 255] on button "Save" at bounding box center [342, 251] width 39 height 17
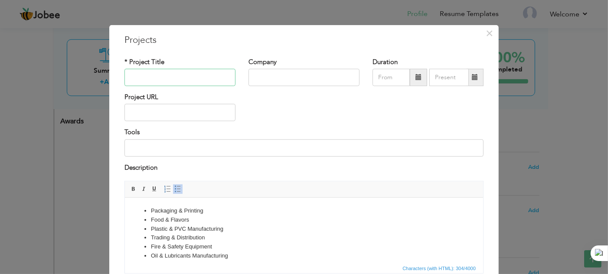
scroll to position [0, 0]
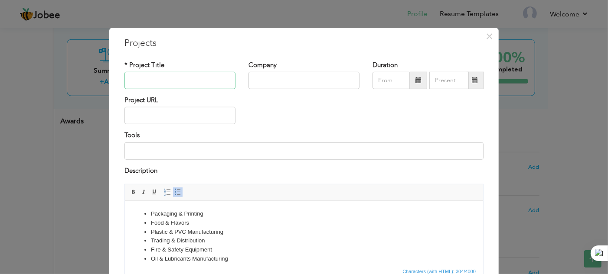
click at [154, 82] on input "text" at bounding box center [179, 80] width 111 height 17
paste input "Industries I’ve Implemented SAP Business One In"
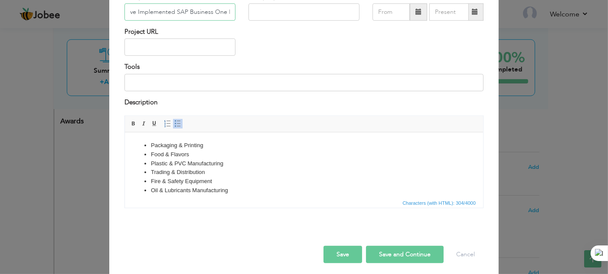
scroll to position [72, 0]
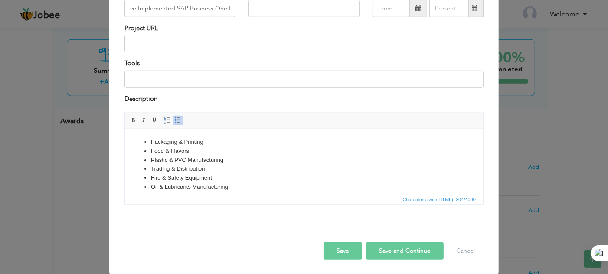
click at [333, 253] on button "Save" at bounding box center [342, 251] width 39 height 17
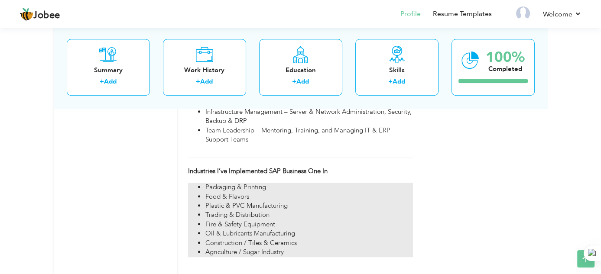
scroll to position [821, 0]
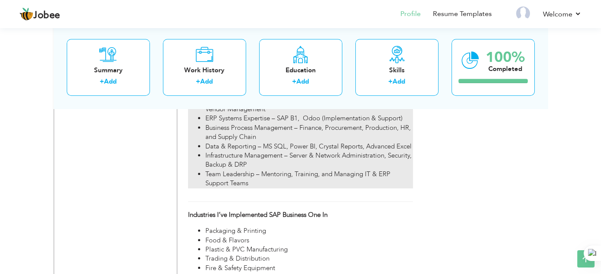
drag, startPoint x: 305, startPoint y: 206, endPoint x: 298, endPoint y: 131, distance: 75.3
click at [298, 131] on div "Projects + Add Project SAP Implementation Projects SAP Implementation Projects …" at bounding box center [301, 120] width 234 height 379
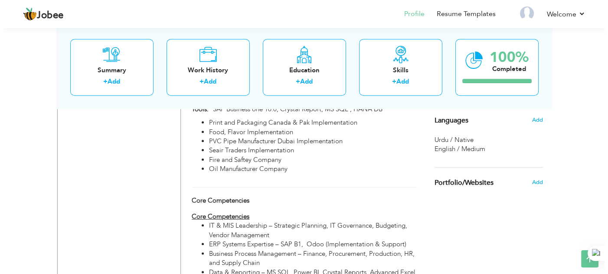
scroll to position [691, 0]
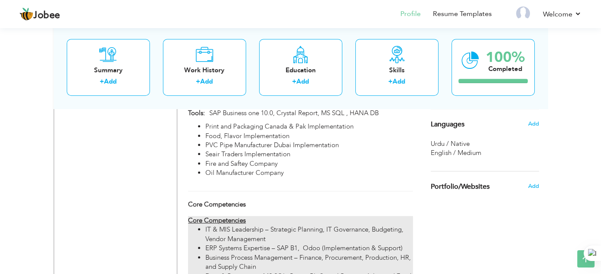
click at [252, 216] on div "Core Competencies IT & MIS Leadership – Strategic Planning, IT Governance, Budg…" at bounding box center [300, 267] width 225 height 102
type input "Core Competencies"
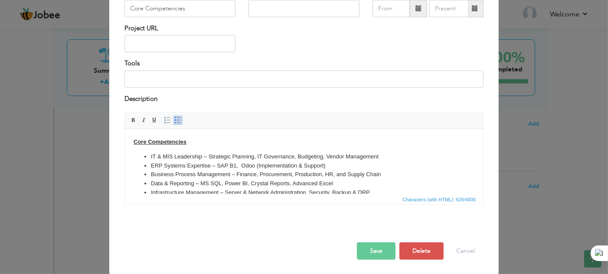
scroll to position [0, 0]
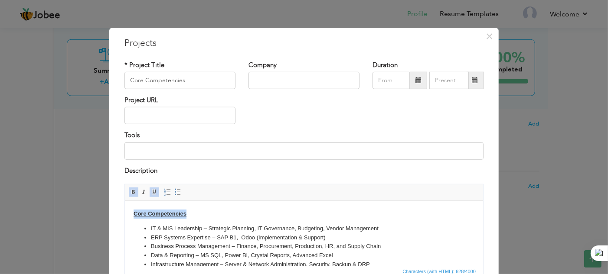
drag, startPoint x: 198, startPoint y: 218, endPoint x: 104, endPoint y: 212, distance: 93.8
click at [124, 212] on html "Core Competencies IT & MIS Leadership – Strategic Planning, IT Governance, Budg…" at bounding box center [303, 244] width 358 height 86
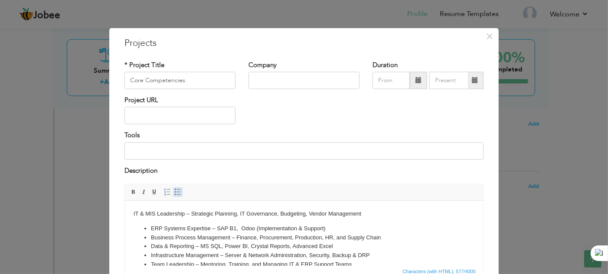
click at [174, 192] on span at bounding box center [177, 192] width 7 height 7
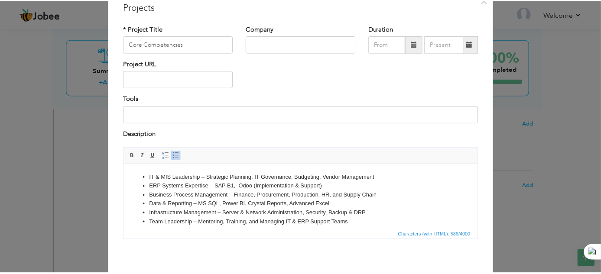
scroll to position [72, 0]
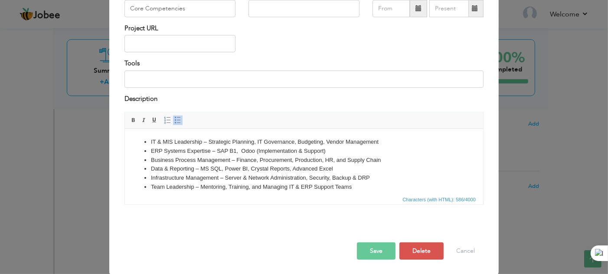
click at [369, 252] on button "Save" at bounding box center [376, 251] width 39 height 17
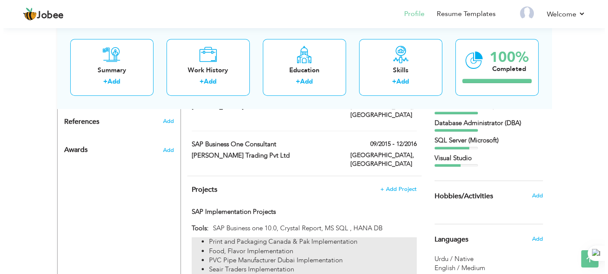
scroll to position [561, 0]
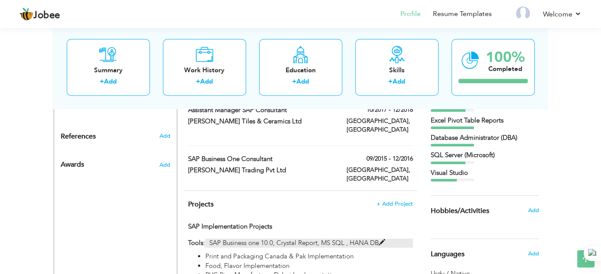
click at [383, 240] on span at bounding box center [382, 243] width 7 height 7
type input "SAP Implementation Projects"
type input "SAP Business one 10.0, Crystal Report, MS SQL , HANA DB"
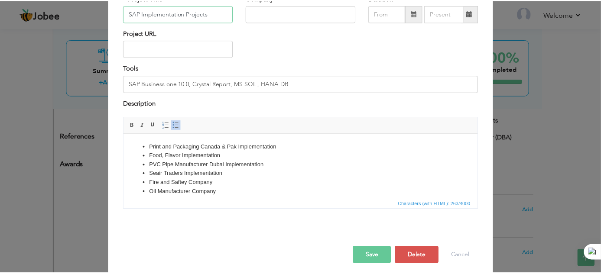
scroll to position [72, 0]
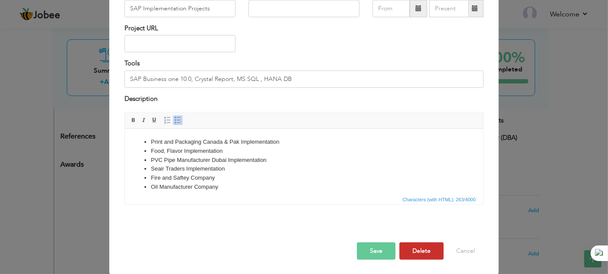
click at [421, 253] on button "Delete" at bounding box center [421, 251] width 44 height 17
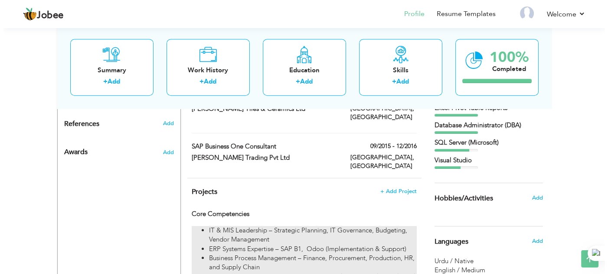
scroll to position [561, 0]
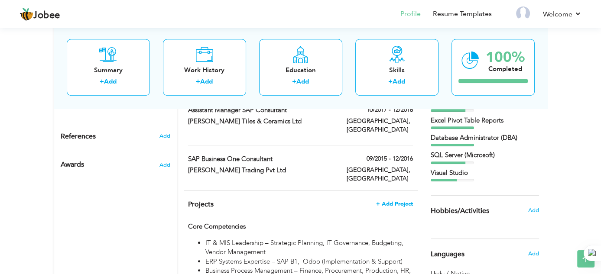
click at [401, 201] on span "+ Add Project" at bounding box center [394, 204] width 37 height 6
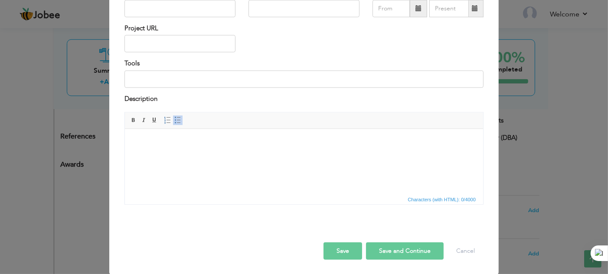
scroll to position [0, 0]
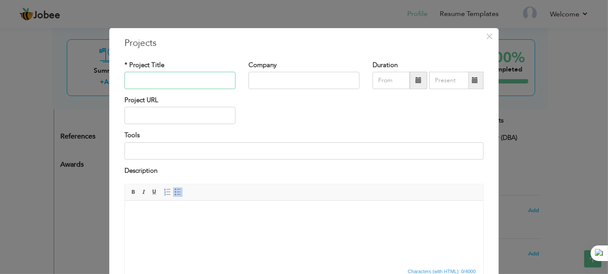
click at [182, 83] on input "text" at bounding box center [179, 80] width 111 height 17
paste input "Technical Skills"
type input "Technical Skills"
click at [186, 227] on html at bounding box center [303, 214] width 358 height 26
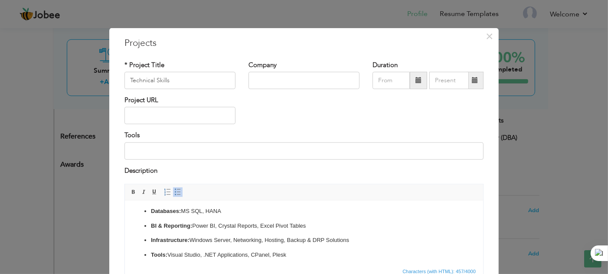
scroll to position [20, 0]
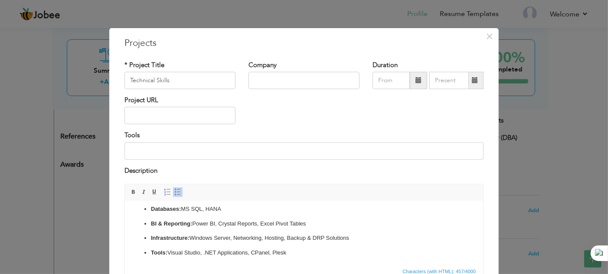
click at [148, 248] on ul "ERP Platforms: SAP (B1 & S/4 HANA), Oracle, Dynamics, Odoo Databases: MS SQL, H…" at bounding box center [303, 224] width 341 height 68
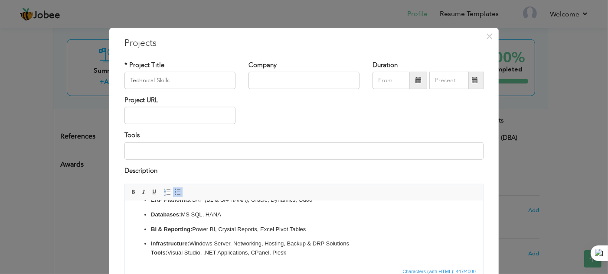
click at [150, 242] on strong "Infrastructure:" at bounding box center [169, 243] width 39 height 7
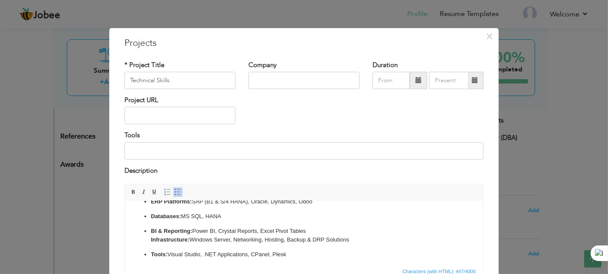
scroll to position [0, 0]
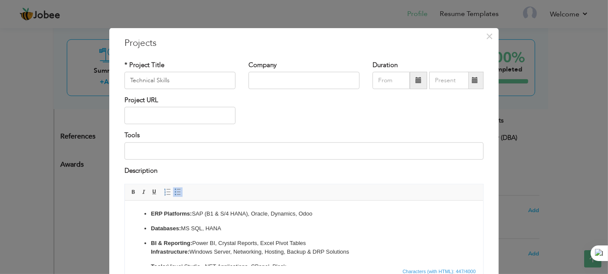
click at [150, 212] on strong "ERP Platforms:" at bounding box center [170, 213] width 41 height 7
click at [152, 228] on strong "Databases:" at bounding box center [165, 228] width 30 height 7
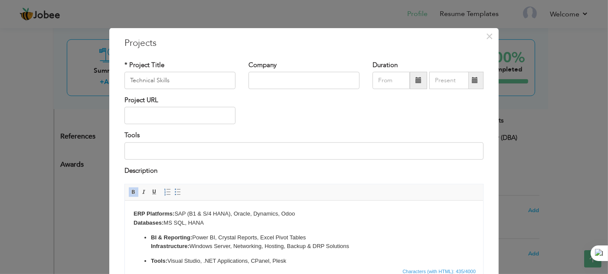
click at [152, 236] on strong "BI & Reporting:" at bounding box center [170, 237] width 41 height 7
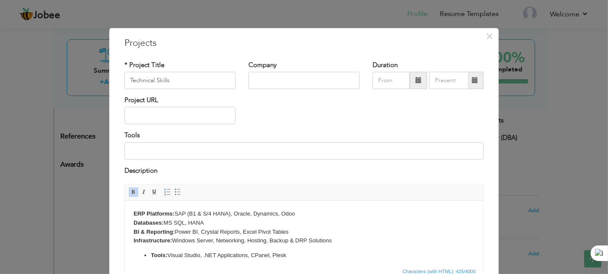
click strong "Tools:"
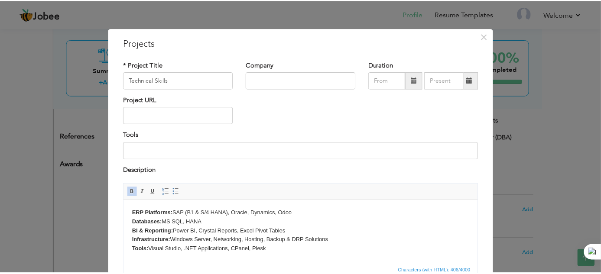
scroll to position [72, 0]
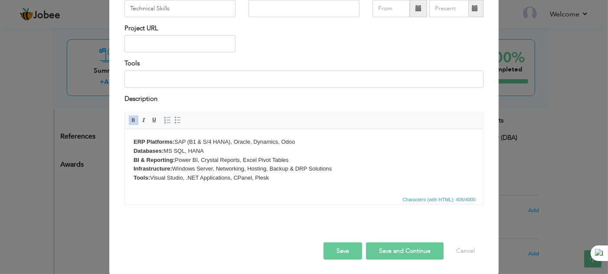
drag, startPoint x: 272, startPoint y: 178, endPoint x: 105, endPoint y: 133, distance: 173.0
click at [124, 133] on html "ERP Platforms: SAP (B1 & S/4 HANA), Oracle, Dynamics, Odoo Databases: MS SQL, H…" at bounding box center [303, 160] width 358 height 62
click at [173, 120] on link "Insert/Remove Bulleted List" at bounding box center [178, 121] width 10 height 10
click at [342, 248] on button "Save" at bounding box center [342, 251] width 39 height 17
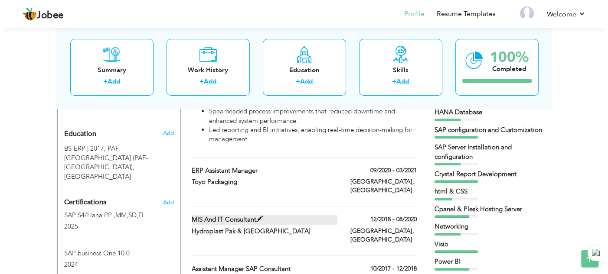
scroll to position [388, 0]
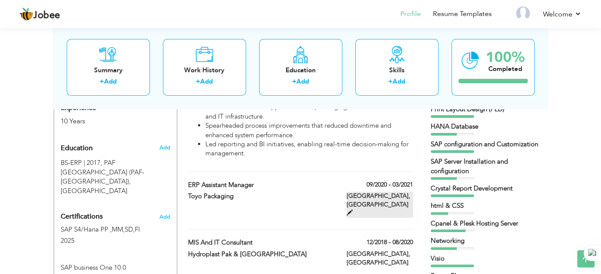
click at [353, 210] on span at bounding box center [350, 213] width 6 height 6
type input "ERP Assistant Manager"
type input "Toyo Packaging"
type input "09/2020"
type input "03/2021"
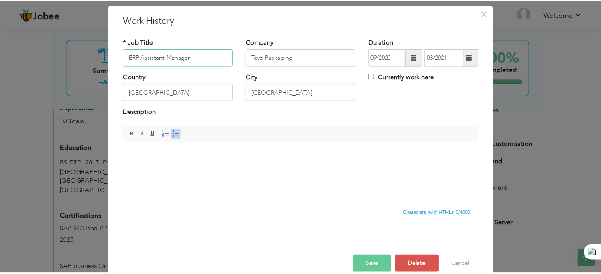
scroll to position [36, 0]
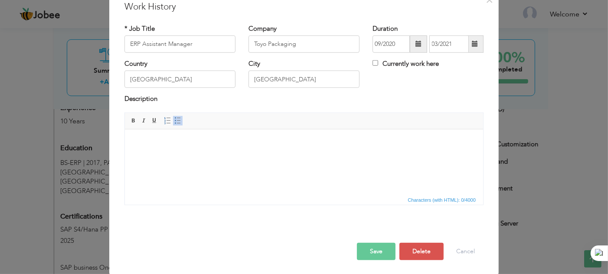
click at [378, 156] on html at bounding box center [303, 142] width 358 height 26
click at [186, 141] on body at bounding box center [303, 142] width 341 height 9
paste body
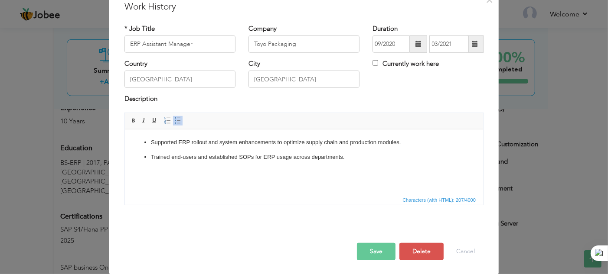
click at [153, 153] on p "Trained end-users and established SOPs for ERP usage across departments." at bounding box center [303, 157] width 306 height 9
click at [150, 155] on p "Trained end-users and established SOPs for ERP usage across departments." at bounding box center [303, 157] width 306 height 9
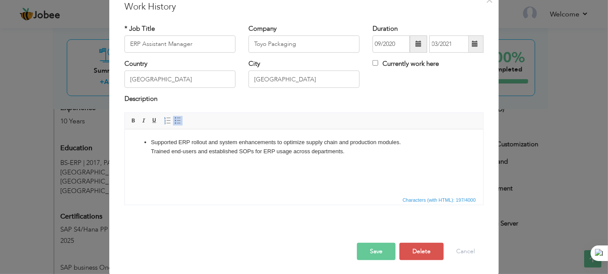
click at [150, 140] on ul "Supported ERP rollout and system enhancements to optimize supply chain and prod…" at bounding box center [303, 147] width 341 height 18
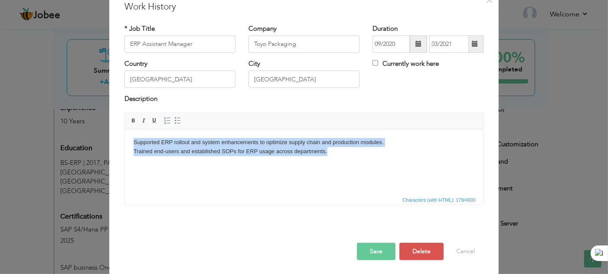
drag, startPoint x: 338, startPoint y: 155, endPoint x: 243, endPoint y: 266, distance: 146.6
click at [124, 142] on html "Supported ERP rollout and system enhancements to optimize supply chain and prod…" at bounding box center [303, 147] width 358 height 36
click at [173, 125] on span "Paragraph Insert/Remove Numbered List Insert/Remove Bulleted List" at bounding box center [173, 122] width 23 height 13
click at [174, 121] on span at bounding box center [177, 120] width 7 height 7
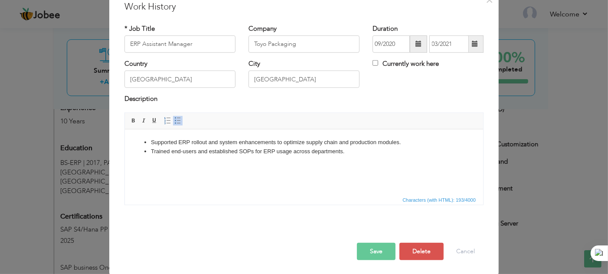
click at [365, 253] on button "Save" at bounding box center [376, 251] width 39 height 17
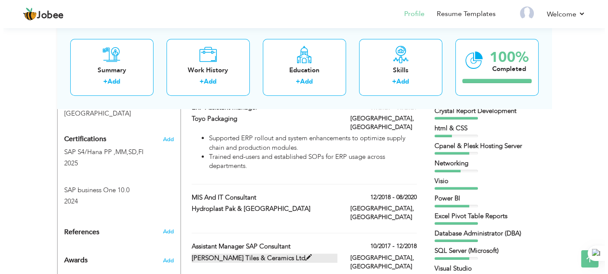
scroll to position [475, 0]
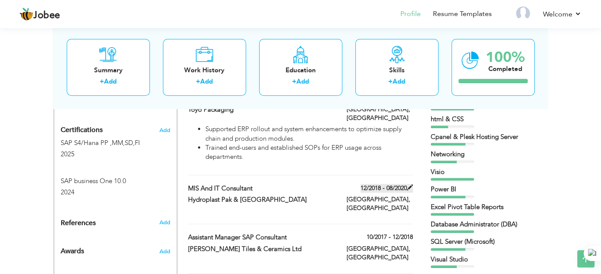
click at [411, 185] on span at bounding box center [410, 188] width 6 height 6
type input "MIS and IT Consultant"
type input "Hydroplast Pak & [GEOGRAPHIC_DATA]"
type input "12/2018"
type input "08/2020"
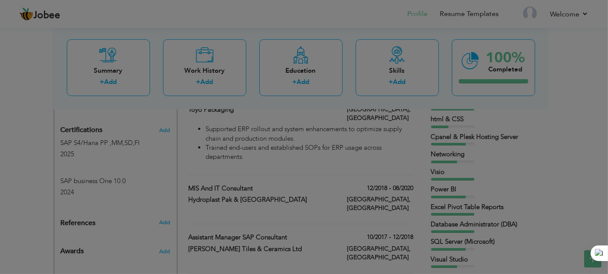
scroll to position [0, 0]
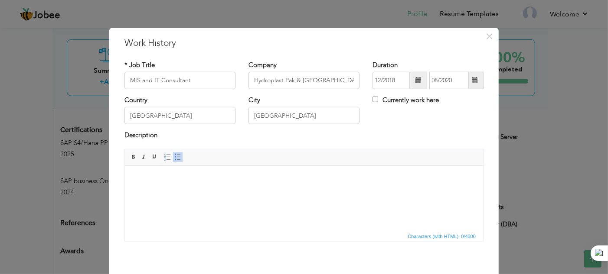
click at [243, 192] on html at bounding box center [303, 179] width 358 height 26
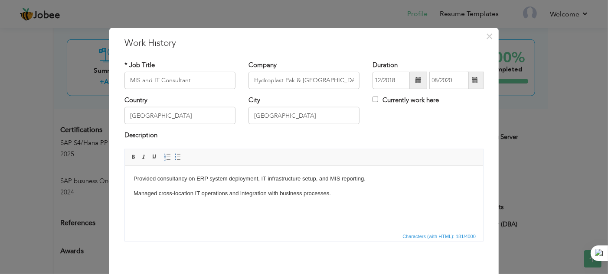
click at [134, 195] on p "Managed cross-location IT operations and integration with business processes." at bounding box center [303, 193] width 341 height 9
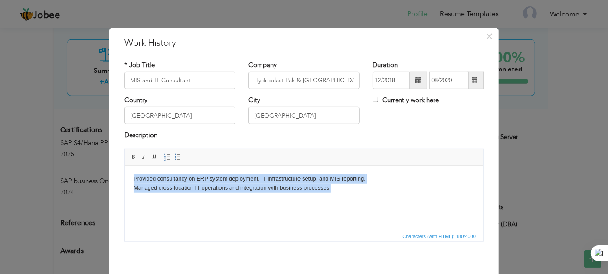
drag, startPoint x: 332, startPoint y: 188, endPoint x: 128, endPoint y: 176, distance: 204.0
click at [128, 176] on html "Provided consultancy on ERP system deployment, IT infrastructure setup, and MIS…" at bounding box center [303, 184] width 358 height 36
drag, startPoint x: 171, startPoint y: 160, endPoint x: 53, endPoint y: 6, distance: 193.8
click at [174, 160] on span at bounding box center [177, 157] width 7 height 7
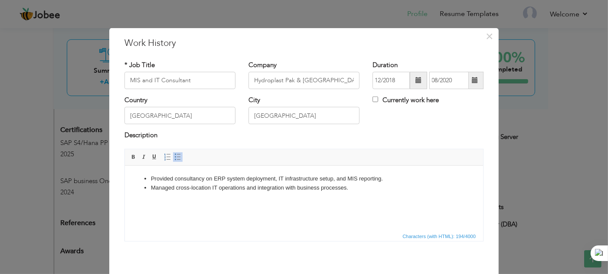
click at [218, 201] on html "Provided consultancy on ERP system deployment, IT infrastructure setup, and MIS…" at bounding box center [303, 184] width 358 height 36
click at [241, 197] on html "Provided consultancy on ERP system deployment, IT infrastructure setup, and MIS…" at bounding box center [303, 184] width 358 height 36
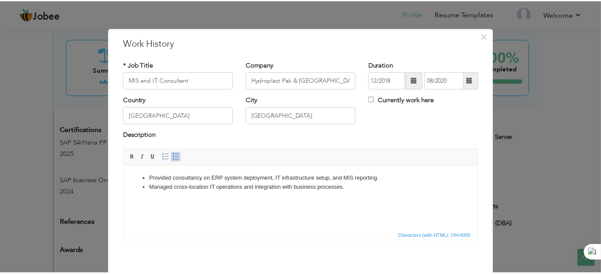
scroll to position [36, 0]
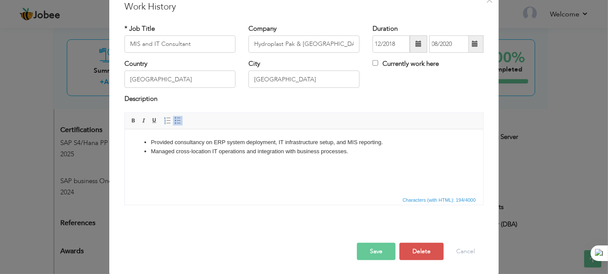
click at [365, 259] on button "Save" at bounding box center [376, 251] width 39 height 17
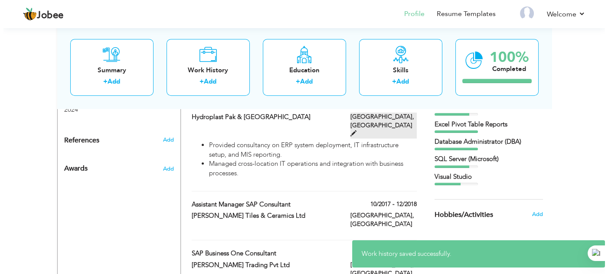
scroll to position [561, 0]
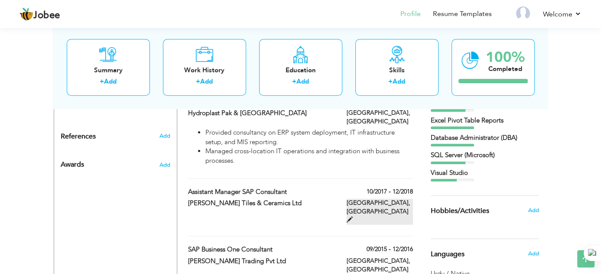
click at [353, 217] on span at bounding box center [350, 220] width 6 height 6
type input "Assistant Manager SAP Consultant"
type input "[PERSON_NAME] Tiles & Ceramics Ltd"
type input "10/2017"
type input "12/2018"
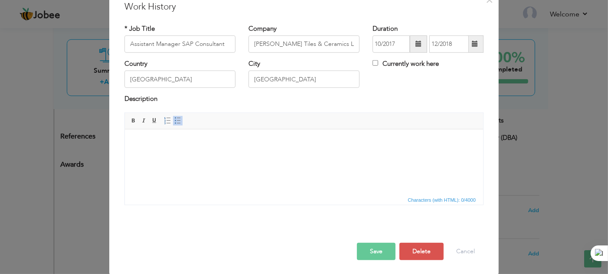
scroll to position [0, 0]
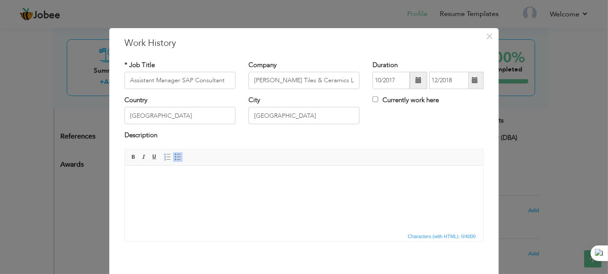
click at [192, 192] on html at bounding box center [303, 179] width 358 height 26
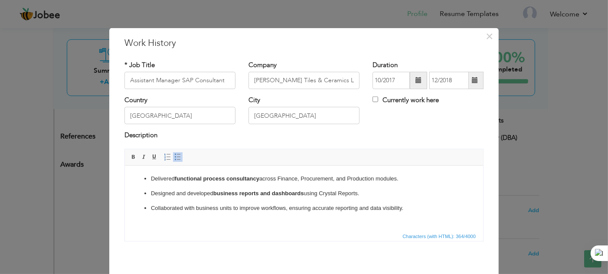
click at [151, 208] on p "Collaborated with business units to improve workflows, ensuring accurate report…" at bounding box center [303, 208] width 306 height 9
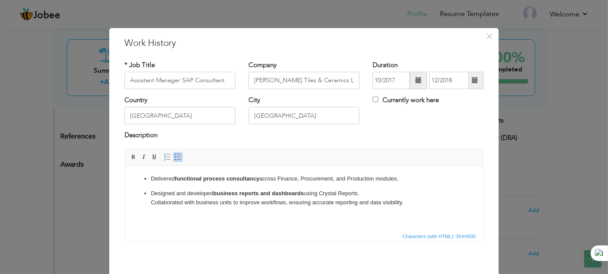
click at [150, 191] on p "Designed and developed business reports and dashboards using Crystal Reports. ​…" at bounding box center [303, 198] width 306 height 18
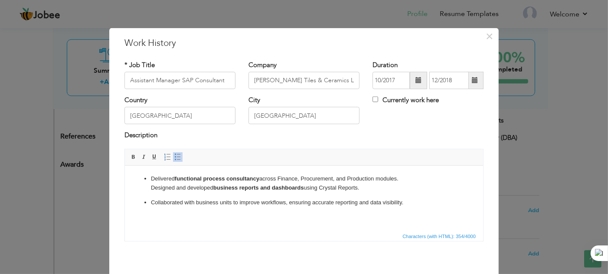
click at [150, 200] on p "Collaborated with business units to improve workflows, ensuring accurate report…" at bounding box center [303, 202] width 306 height 9
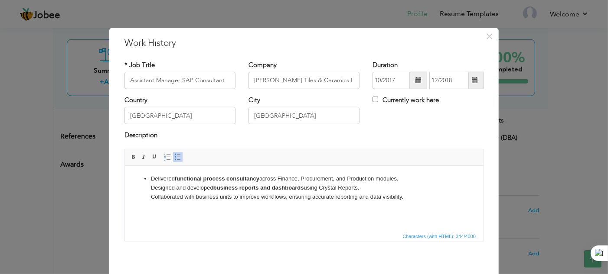
click at [150, 179] on ul "Delivered functional process consultancy across Finance, Procurement, and Produ…" at bounding box center [303, 187] width 341 height 27
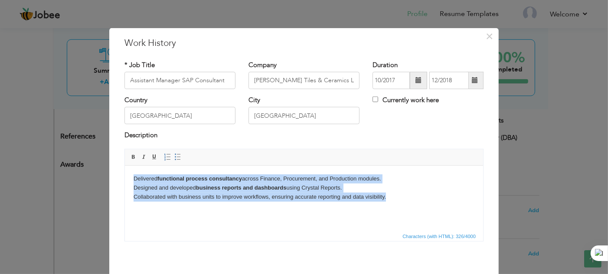
drag, startPoint x: 386, startPoint y: 197, endPoint x: 101, endPoint y: 181, distance: 285.7
click at [124, 181] on html "Delivered functional process consultancy across Finance, Procurement, and Produ…" at bounding box center [303, 188] width 358 height 44
drag, startPoint x: 173, startPoint y: 159, endPoint x: 47, endPoint y: 4, distance: 199.7
click at [174, 159] on span at bounding box center [177, 157] width 7 height 7
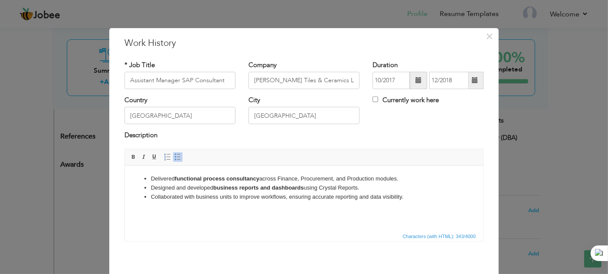
click at [186, 210] on html "Delivered functional process consultancy across Finance, Procurement, and Produ…" at bounding box center [303, 188] width 358 height 44
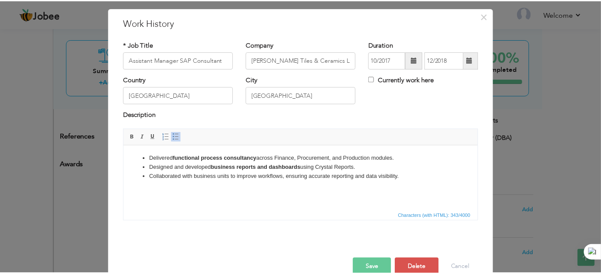
scroll to position [36, 0]
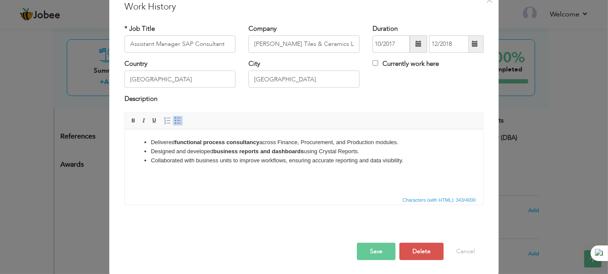
click at [375, 246] on button "Save" at bounding box center [376, 251] width 39 height 17
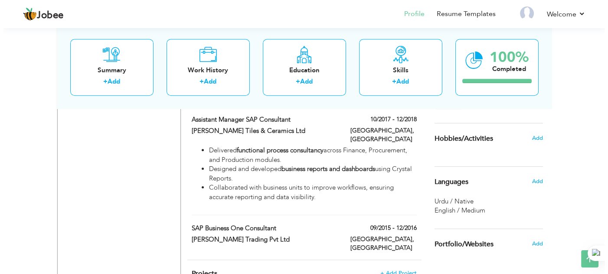
scroll to position [648, 0]
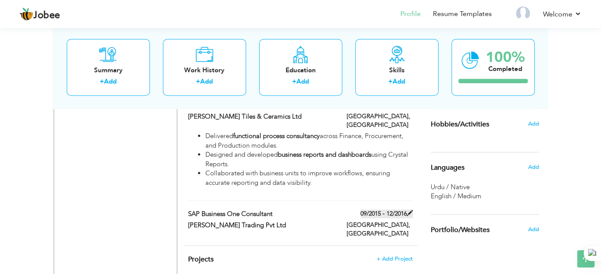
click at [410, 210] on span at bounding box center [410, 213] width 6 height 6
type input "SAP Business one Consultant"
type input "[PERSON_NAME] Trading Pvt Ltd"
type input "09/2015"
type input "12/2016"
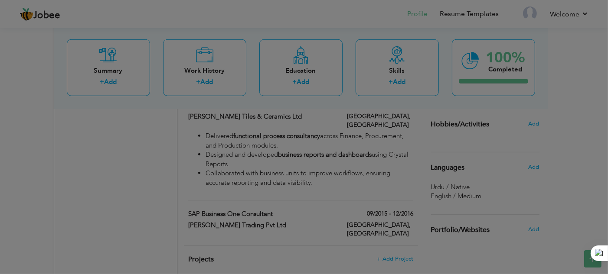
scroll to position [0, 0]
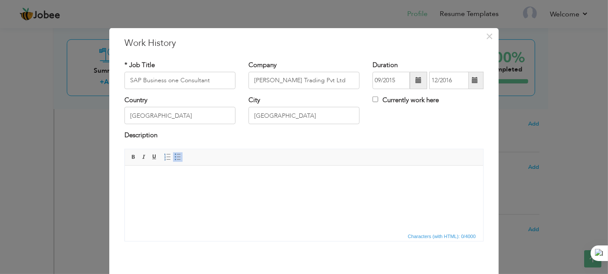
click at [274, 192] on html at bounding box center [303, 179] width 358 height 26
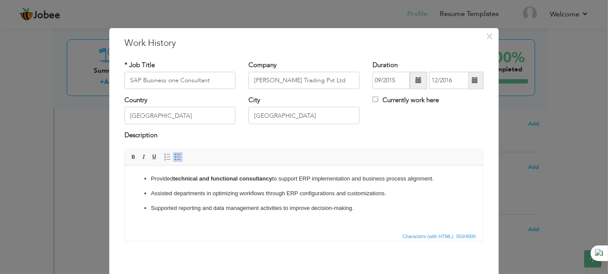
click at [150, 192] on ul "Provided technical and functional consultancy to support ERP implementation and…" at bounding box center [303, 193] width 341 height 38
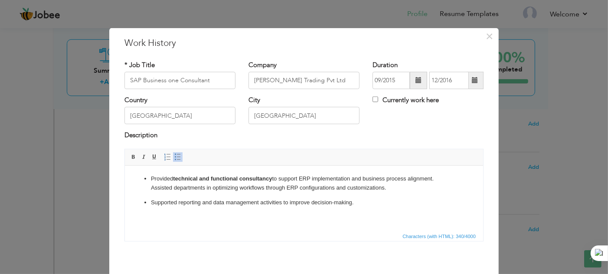
click at [149, 204] on ul "Provided technical and functional consultancy to support ERP implementation and…" at bounding box center [303, 190] width 341 height 33
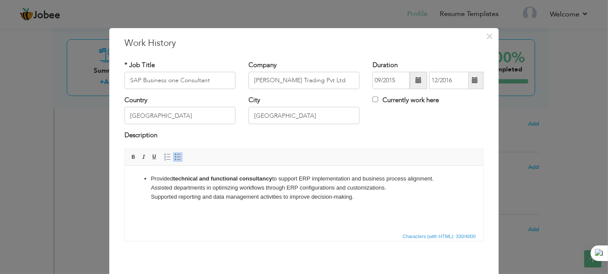
click at [149, 179] on ul "Provided technical and functional consultancy to support ERP implementation and…" at bounding box center [303, 187] width 341 height 27
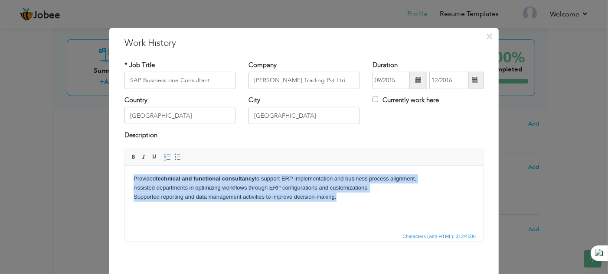
drag, startPoint x: 338, startPoint y: 196, endPoint x: 114, endPoint y: 181, distance: 223.7
click at [124, 181] on html "Provided technical and functional consultancy to support ERP implementation and…" at bounding box center [303, 188] width 358 height 44
click at [174, 159] on span at bounding box center [177, 157] width 7 height 7
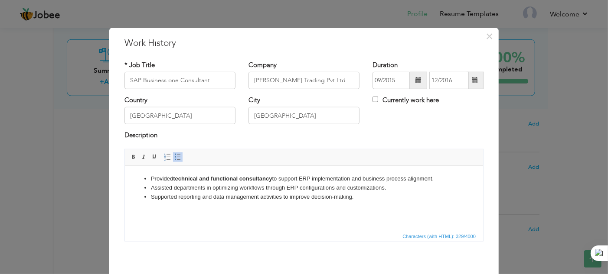
click at [220, 210] on html "Provided technical and functional consultancy to support ERP implementation and…" at bounding box center [303, 188] width 358 height 44
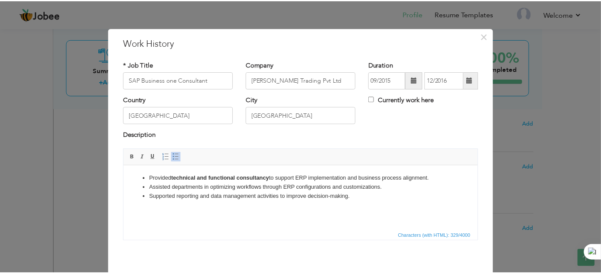
scroll to position [36, 0]
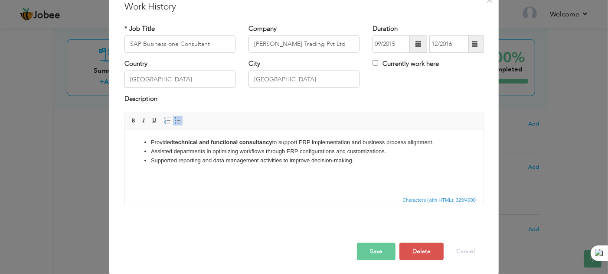
click at [376, 250] on button "Save" at bounding box center [376, 251] width 39 height 17
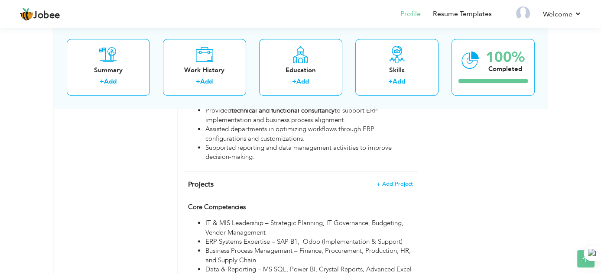
scroll to position [691, 0]
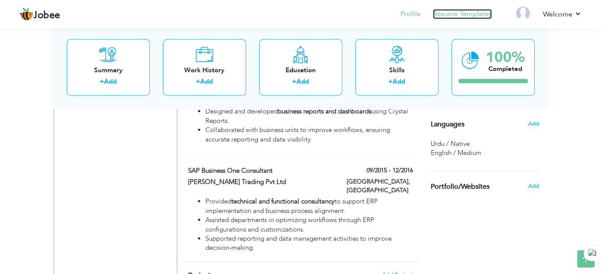
click at [452, 15] on link "Resume Templates" at bounding box center [462, 14] width 59 height 10
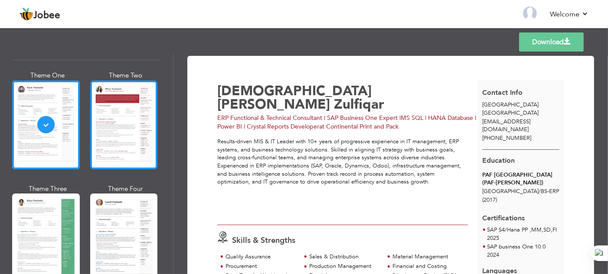
scroll to position [87, 0]
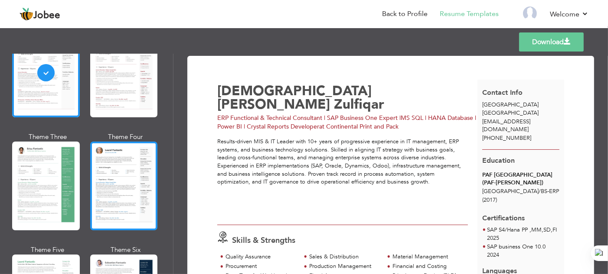
click at [139, 169] on div at bounding box center [124, 186] width 68 height 89
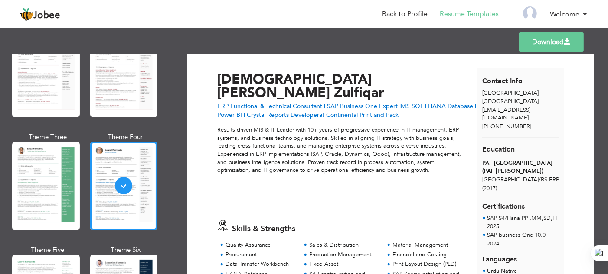
scroll to position [0, 0]
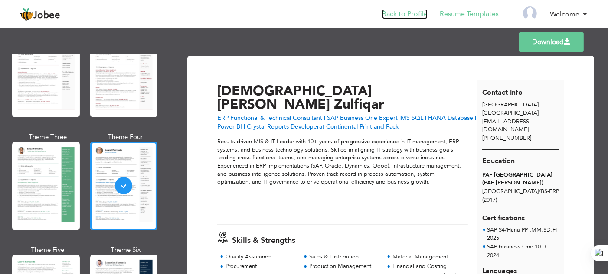
click at [400, 16] on link "Back to Profile" at bounding box center [405, 14] width 46 height 10
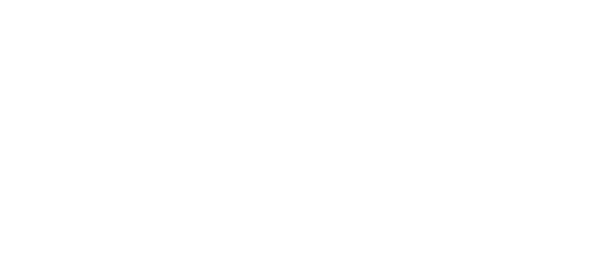
select select "?"
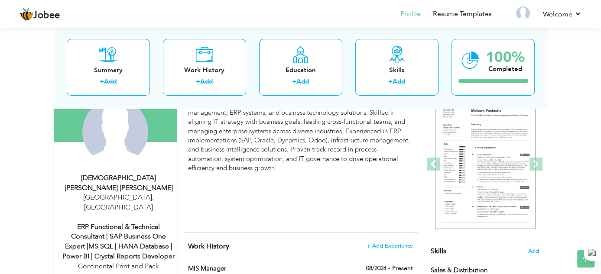
click at [140, 228] on div "ERP Functional & Technical Consultant | SAP Business One Expert |MS SQL | HANA …" at bounding box center [119, 241] width 116 height 39
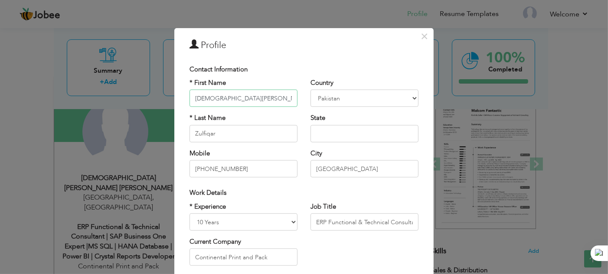
scroll to position [87, 0]
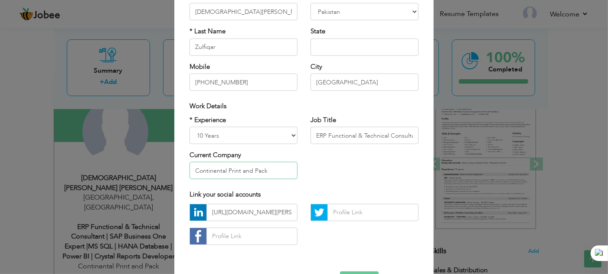
drag, startPoint x: 289, startPoint y: 166, endPoint x: 129, endPoint y: 170, distance: 159.6
click at [129, 170] on div "× Profile Contact Information * First Name Muhammad Umer * Last Name" at bounding box center [304, 137] width 608 height 274
type input "K"
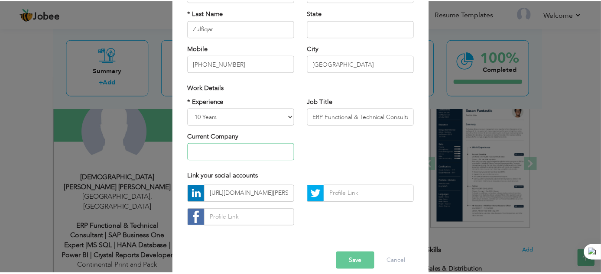
scroll to position [116, 0]
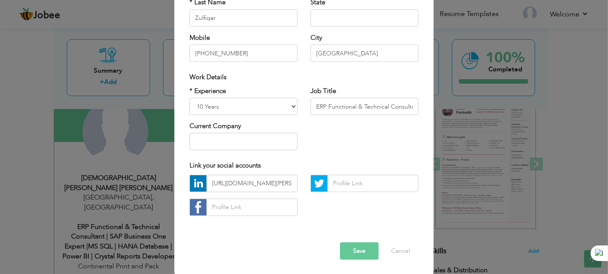
click at [360, 257] on button "Save" at bounding box center [359, 251] width 39 height 17
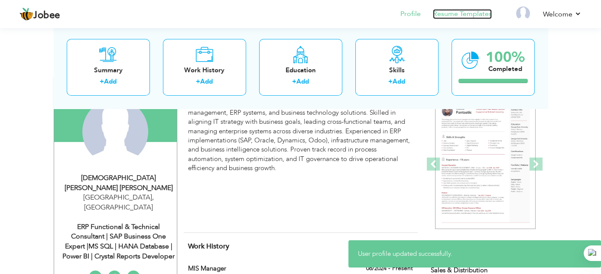
click at [467, 16] on link "Resume Templates" at bounding box center [462, 14] width 59 height 10
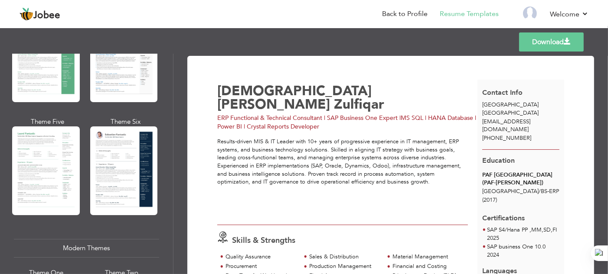
scroll to position [173, 0]
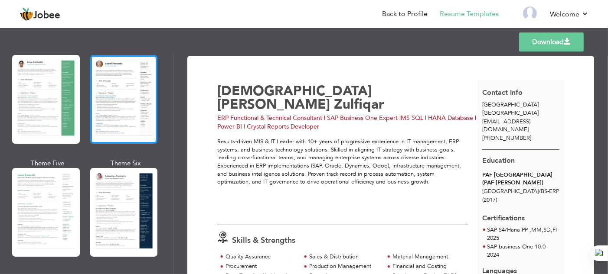
click at [121, 125] on div at bounding box center [124, 99] width 68 height 89
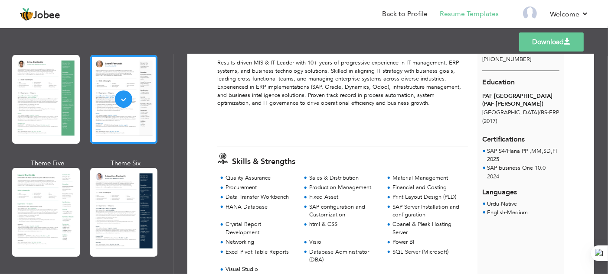
scroll to position [0, 0]
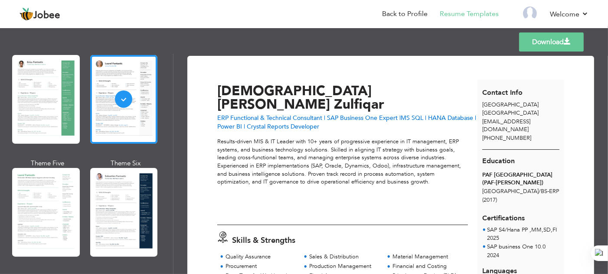
click at [544, 39] on link "Download" at bounding box center [551, 42] width 65 height 19
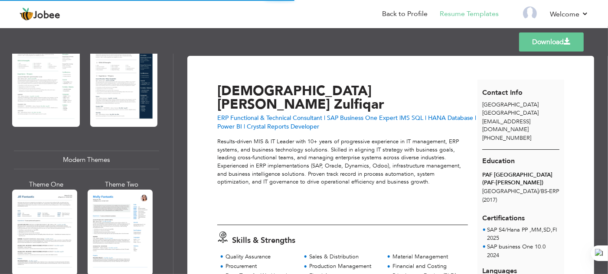
scroll to position [347, 0]
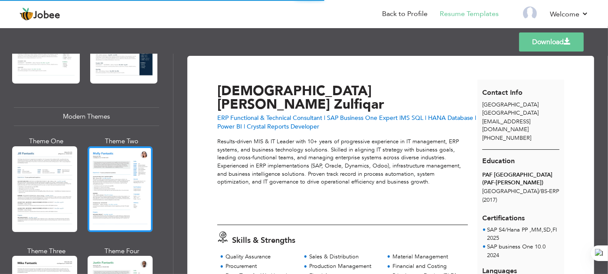
click at [136, 173] on div at bounding box center [120, 189] width 65 height 86
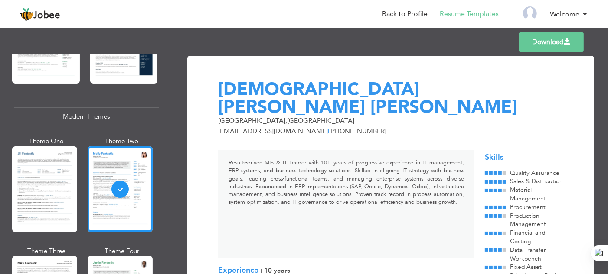
scroll to position [0, 0]
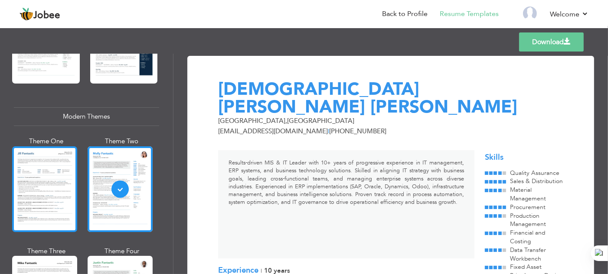
click at [69, 186] on div at bounding box center [44, 189] width 65 height 86
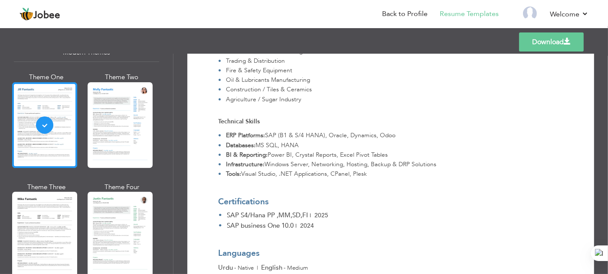
scroll to position [477, 0]
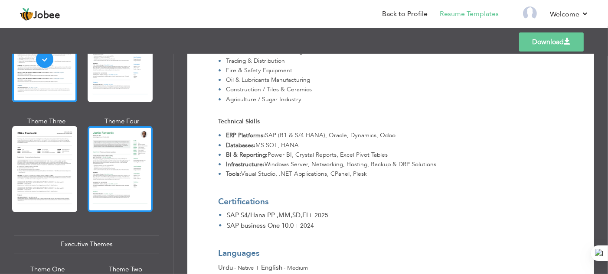
click at [120, 185] on div at bounding box center [120, 169] width 65 height 86
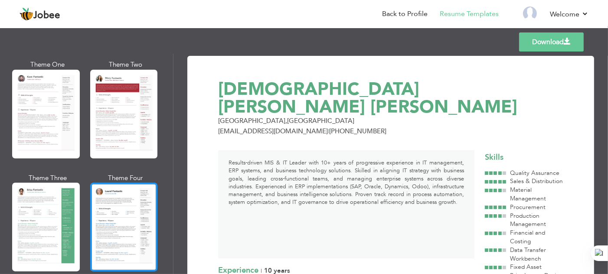
scroll to position [87, 0]
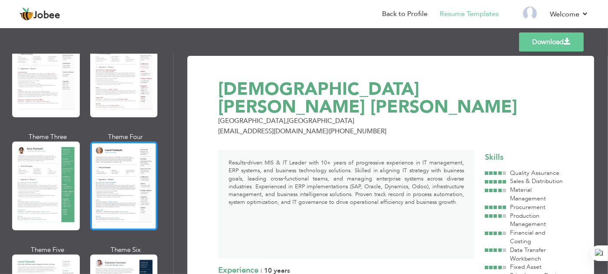
click at [137, 191] on div at bounding box center [124, 186] width 68 height 89
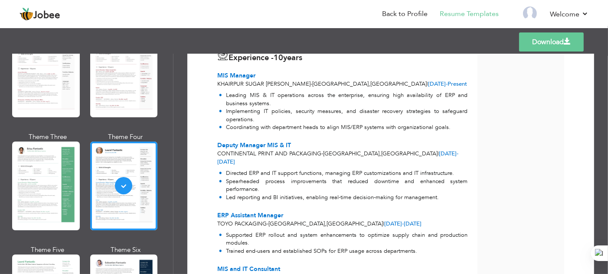
scroll to position [347, 0]
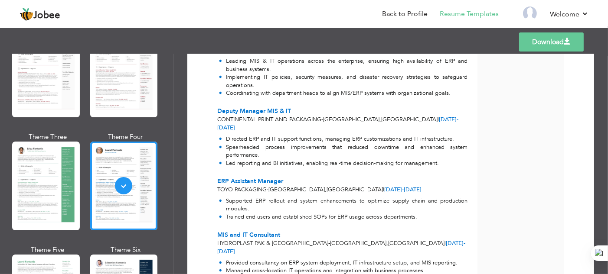
click at [560, 37] on link "Download" at bounding box center [551, 42] width 65 height 19
click at [414, 16] on link "Back to Profile" at bounding box center [405, 14] width 46 height 10
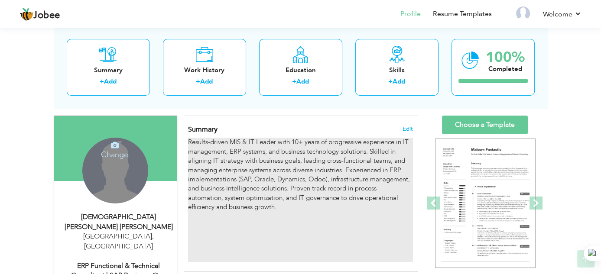
scroll to position [87, 0]
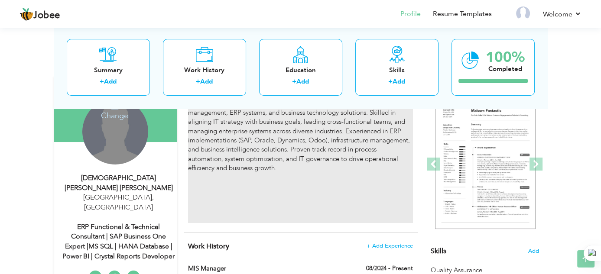
click at [282, 138] on p "Results-driven MIS & IT Leader with 10+ years of progressive experience in IT m…" at bounding box center [300, 136] width 225 height 74
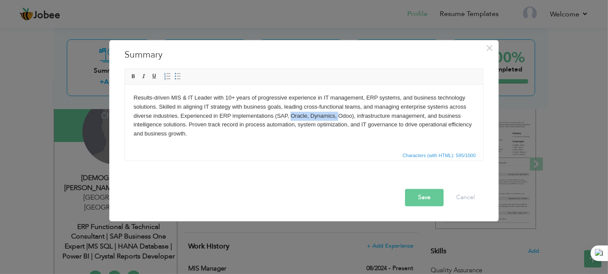
drag, startPoint x: 290, startPoint y: 114, endPoint x: 338, endPoint y: 116, distance: 48.2
click at [338, 116] on p "Results-driven MIS & IT Leader with 10+ years of progressive experience in IT m…" at bounding box center [303, 115] width 341 height 45
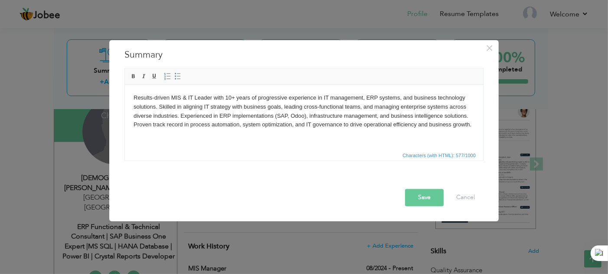
click at [431, 197] on button "Save" at bounding box center [424, 197] width 39 height 17
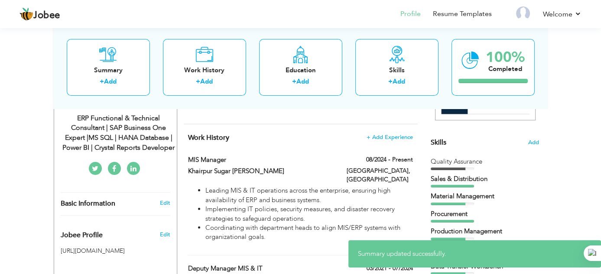
scroll to position [217, 0]
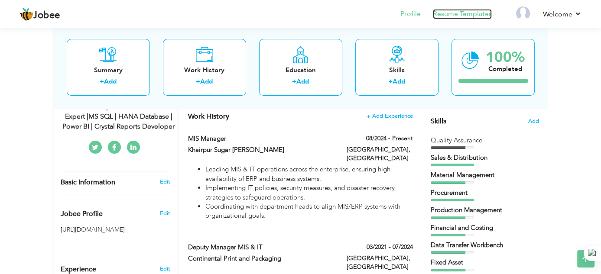
click at [459, 19] on link "Resume Templates" at bounding box center [462, 14] width 59 height 10
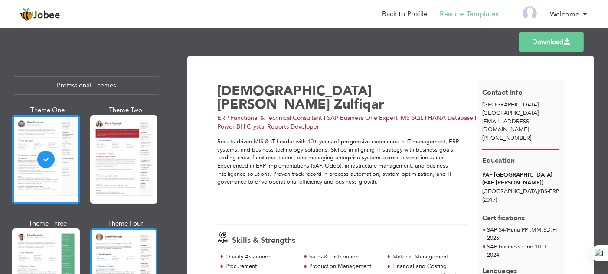
click at [116, 256] on div at bounding box center [124, 272] width 68 height 89
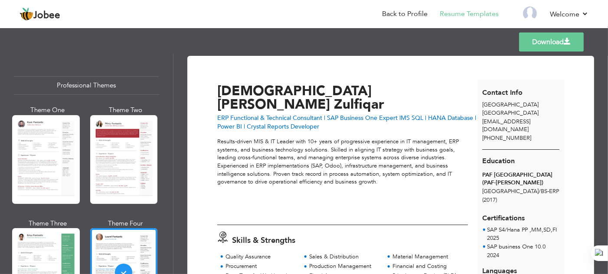
click at [555, 46] on link "Download" at bounding box center [551, 42] width 65 height 19
click at [406, 14] on link "Back to Profile" at bounding box center [405, 14] width 46 height 10
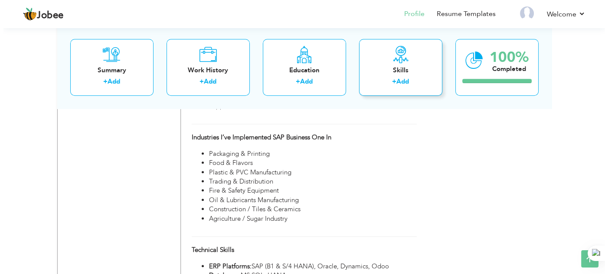
scroll to position [997, 0]
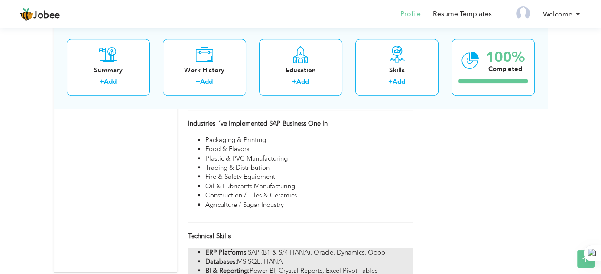
click at [309, 257] on li "Databases: MS SQL, HANA" at bounding box center [308, 261] width 207 height 9
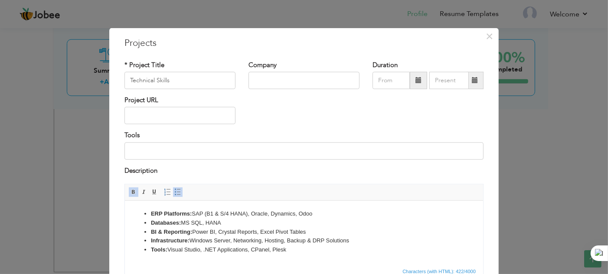
click at [297, 213] on li "ERP Platforms: SAP (B1 & S/4 HANA), Oracle, Dynamics, Odoo" at bounding box center [303, 213] width 306 height 9
click at [300, 210] on li "ERP Platforms: SAP (B1 & S/4 HANA), Odoo" at bounding box center [303, 213] width 306 height 9
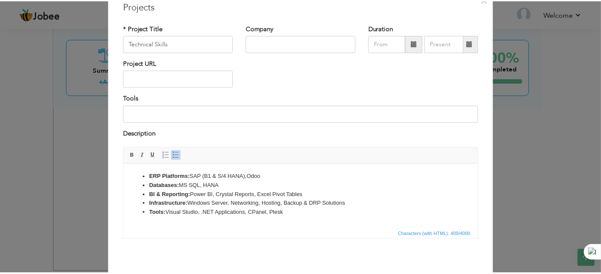
scroll to position [72, 0]
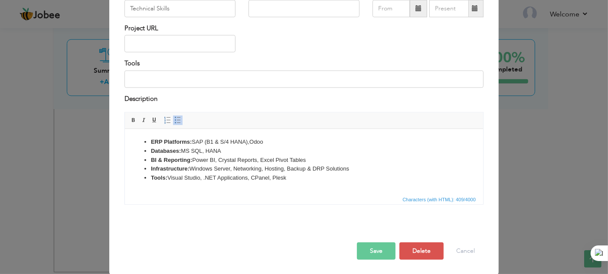
click at [381, 255] on button "Save" at bounding box center [376, 251] width 39 height 17
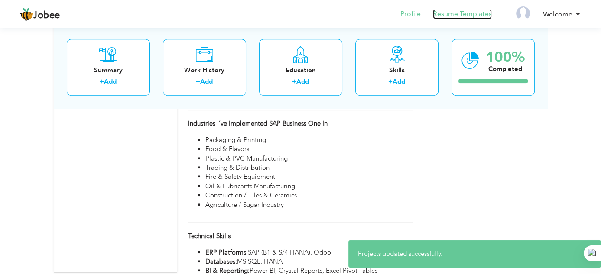
click at [466, 15] on link "Resume Templates" at bounding box center [462, 14] width 59 height 10
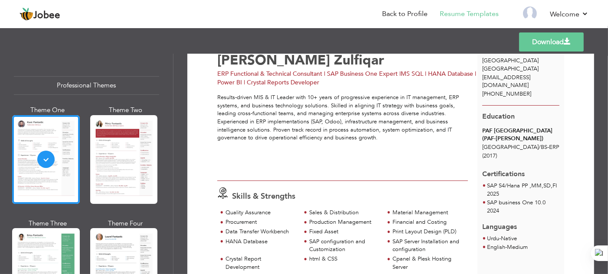
scroll to position [87, 0]
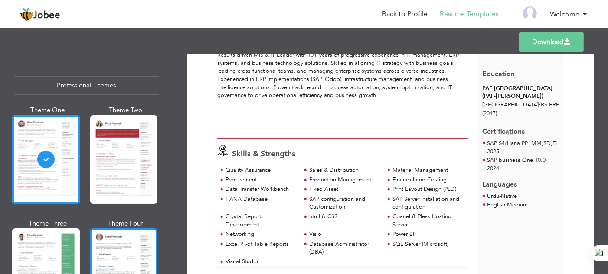
click at [124, 245] on div at bounding box center [124, 272] width 68 height 89
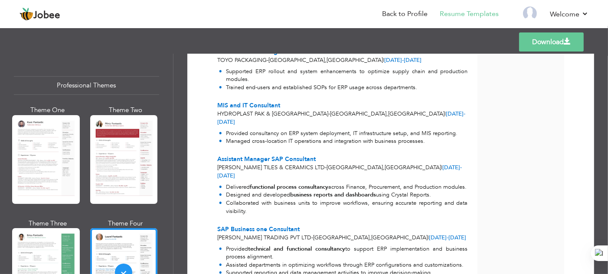
scroll to position [477, 0]
click at [549, 46] on link "Download" at bounding box center [551, 42] width 65 height 19
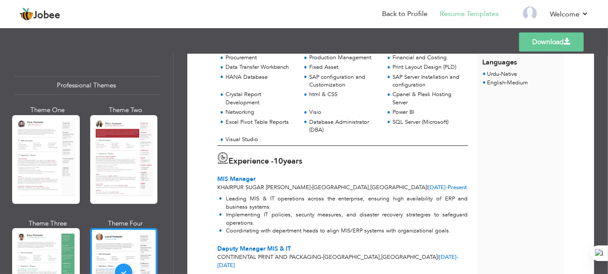
scroll to position [0, 0]
